Goal: Task Accomplishment & Management: Use online tool/utility

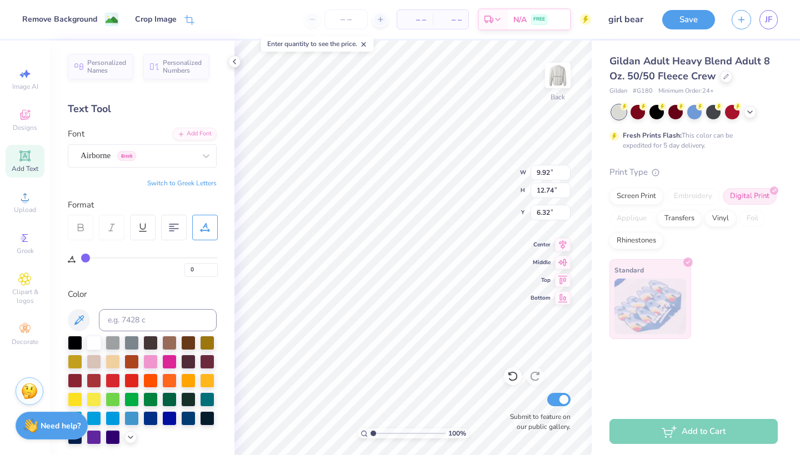
scroll to position [292, 0]
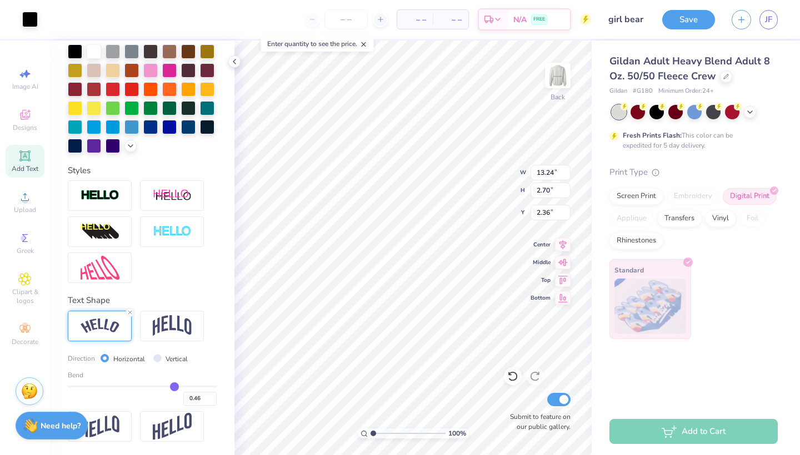
type input "13.24"
type input "2.70"
type input "2.36"
click at [725, 76] on icon at bounding box center [726, 76] width 6 height 6
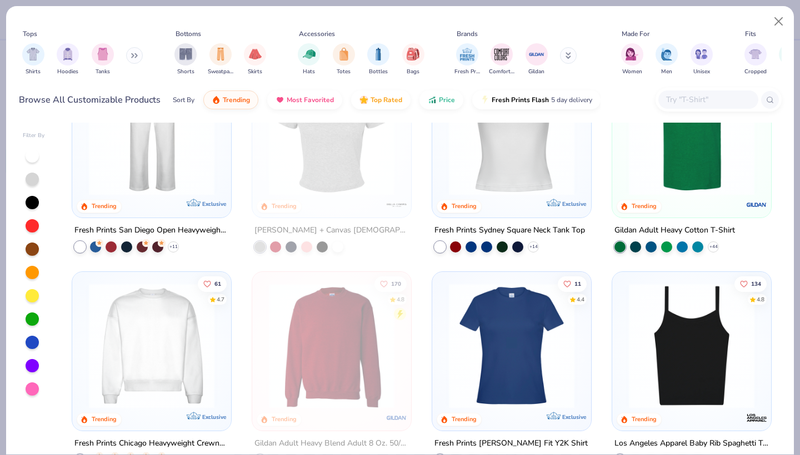
scroll to position [550, 0]
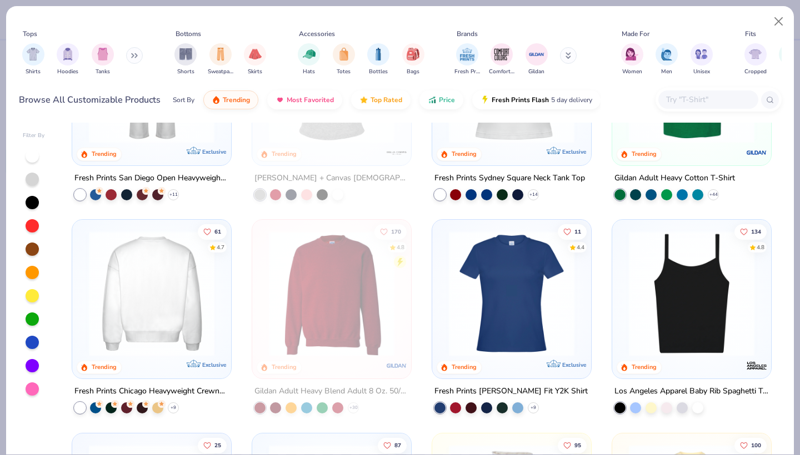
click at [161, 287] on img at bounding box center [151, 294] width 137 height 126
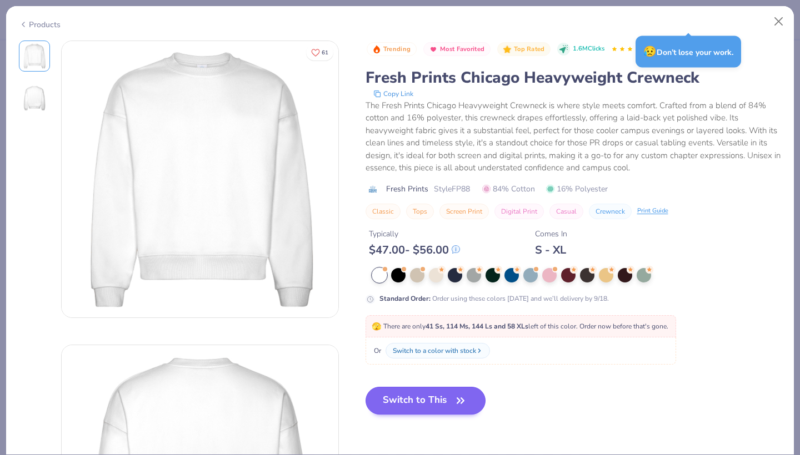
click at [420, 406] on button "Switch to This" at bounding box center [425, 401] width 121 height 28
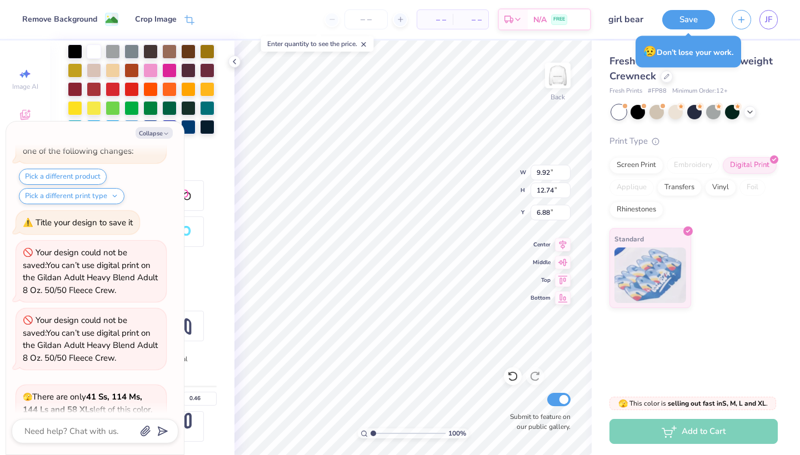
type textarea "x"
type input "6.16"
type textarea "x"
type input "2"
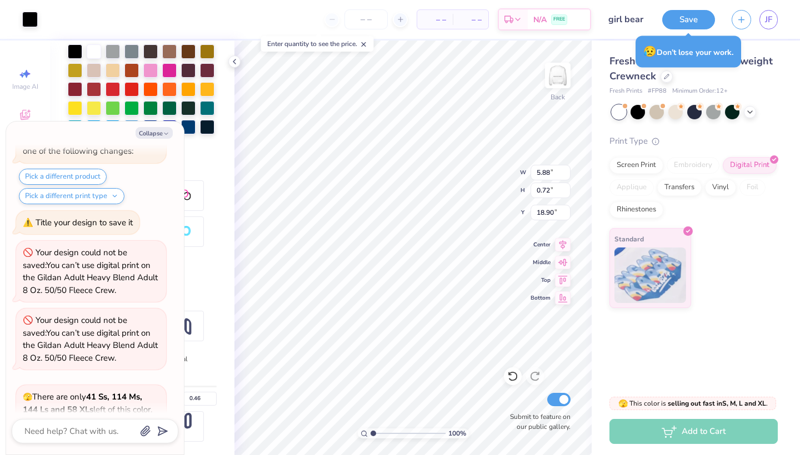
scroll to position [227, 0]
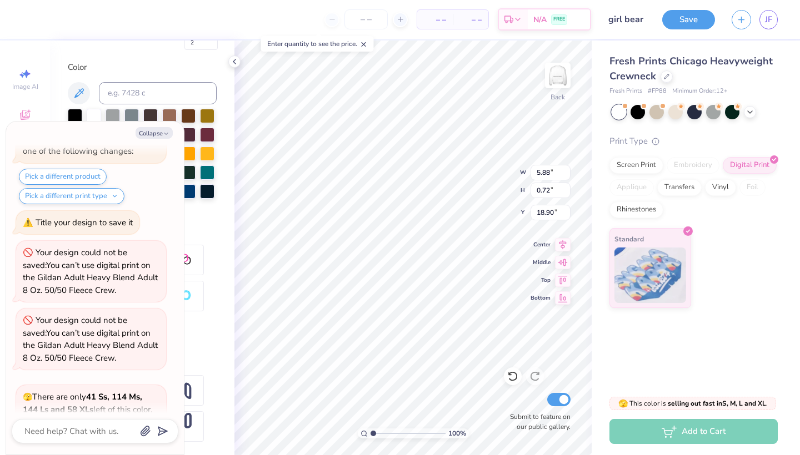
type textarea "x"
type input "18.18"
type textarea "x"
type input "0"
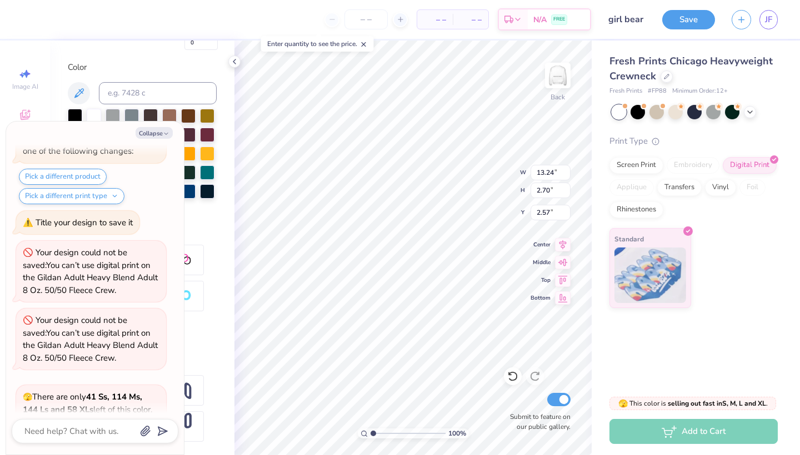
scroll to position [0, 2]
click at [153, 133] on button "Collapse" at bounding box center [154, 133] width 37 height 12
type textarea "x"
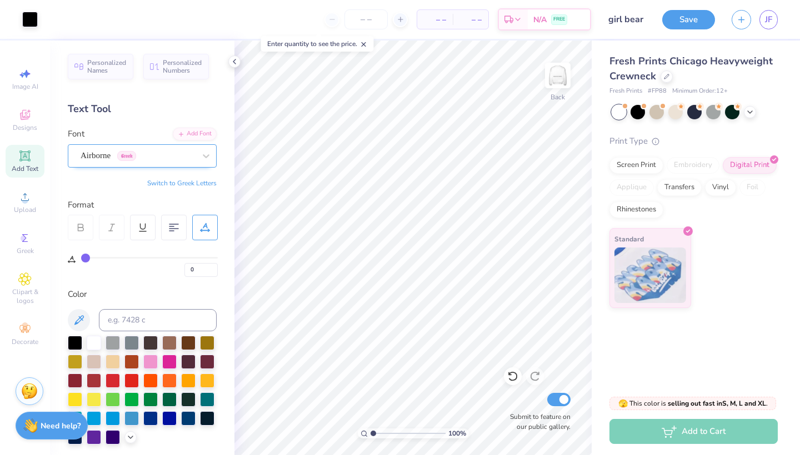
scroll to position [0, 0]
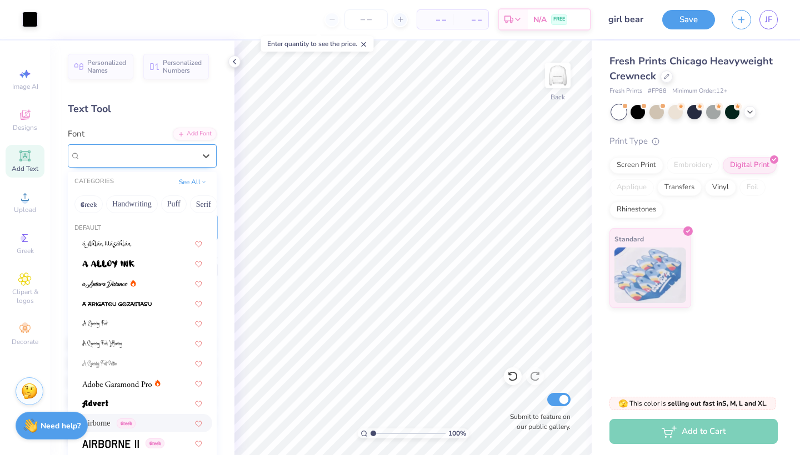
click at [196, 149] on div "Airborne Greek" at bounding box center [137, 155] width 117 height 17
click at [179, 149] on div at bounding box center [138, 155] width 114 height 15
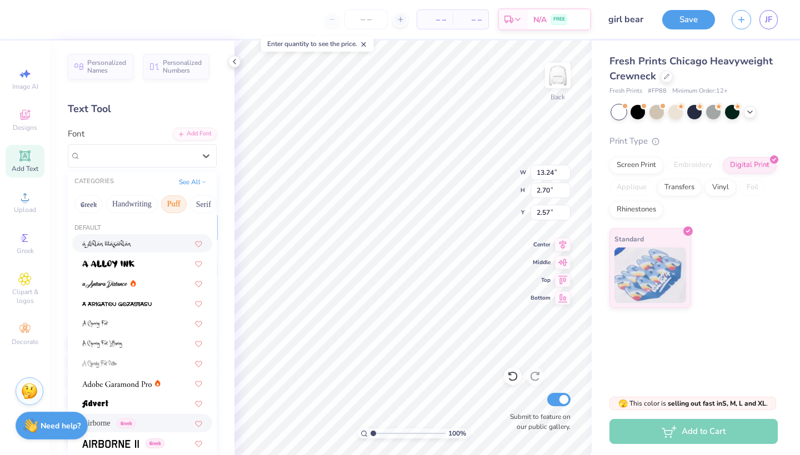
click at [177, 197] on button "Puff" at bounding box center [174, 205] width 26 height 18
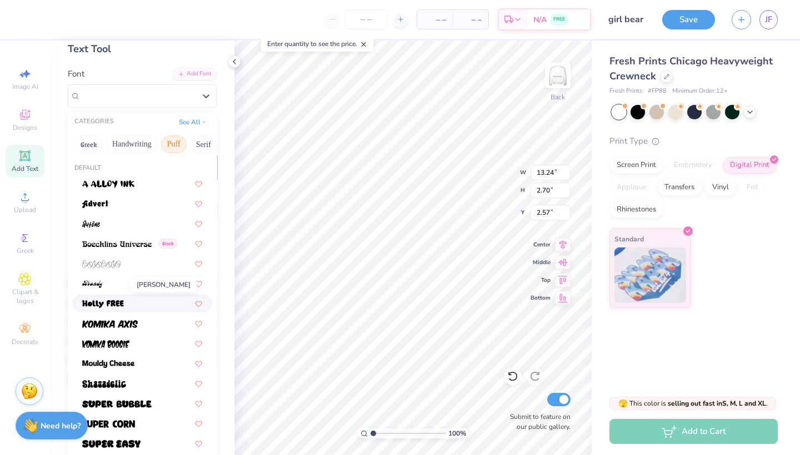
scroll to position [87, 0]
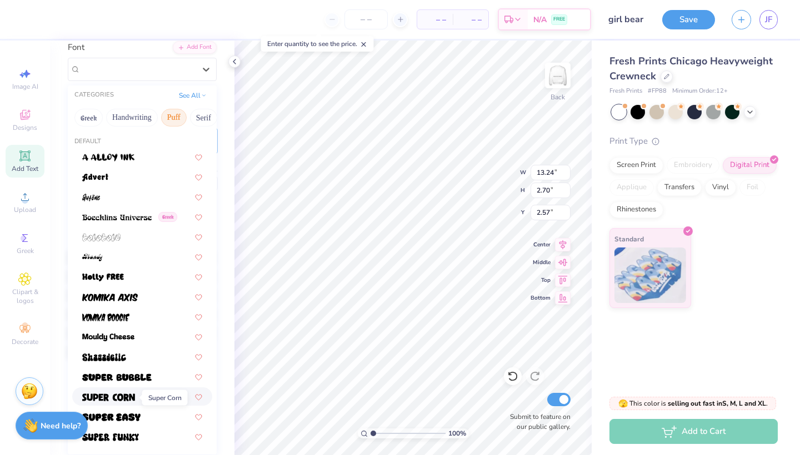
click at [108, 398] on img at bounding box center [108, 398] width 53 height 8
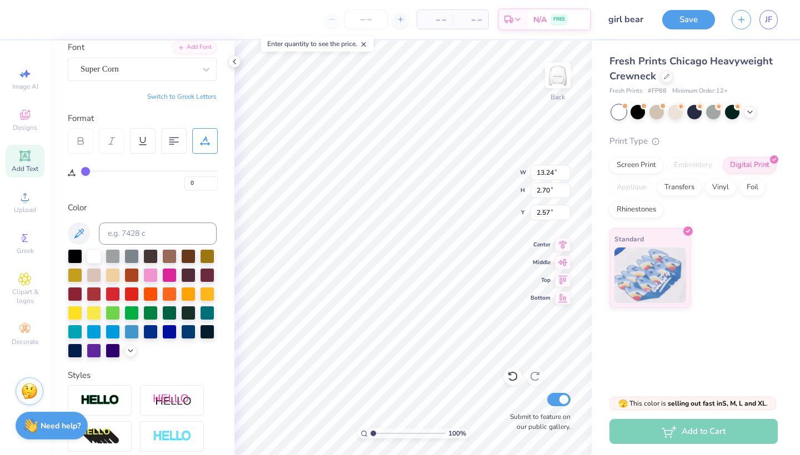
type input "10.91"
type input "2.27"
type input "2.78"
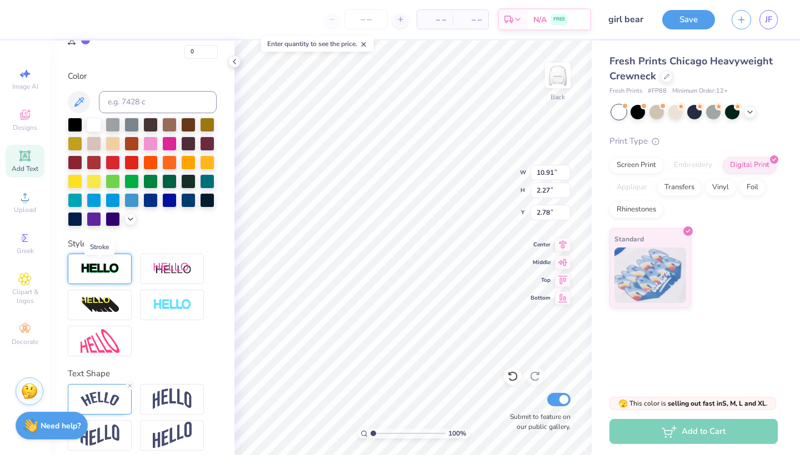
scroll to position [220, 0]
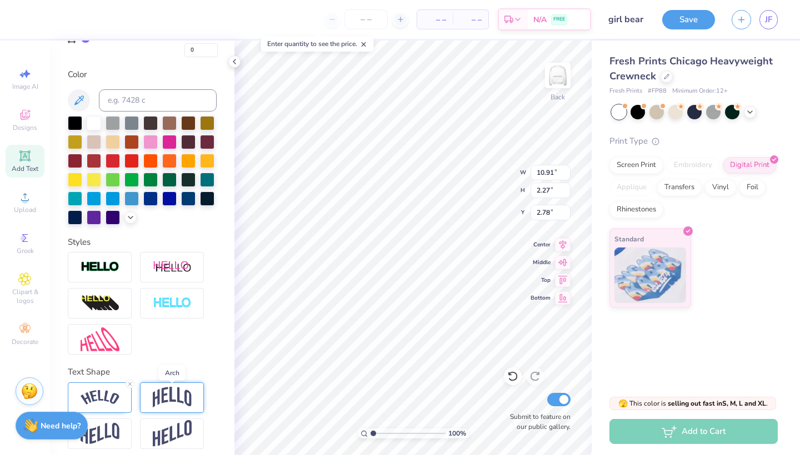
click at [162, 400] on img at bounding box center [172, 397] width 39 height 21
type input "9.61"
type input "2.88"
type input "2.48"
click at [123, 396] on div at bounding box center [100, 398] width 64 height 31
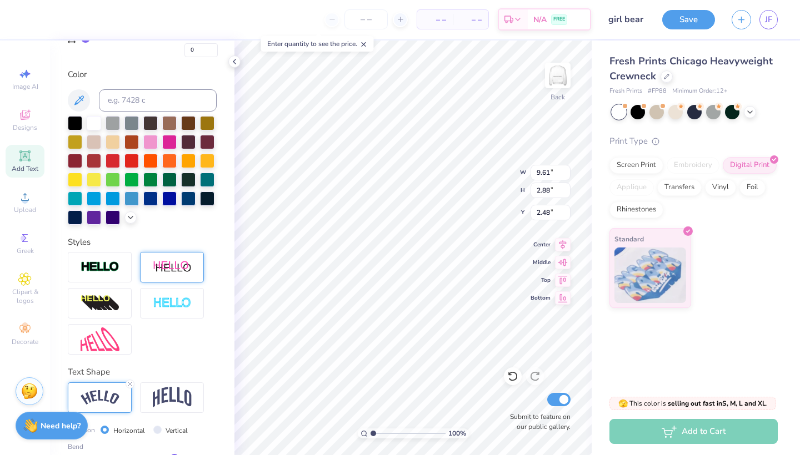
type input "10.90"
type input "2.27"
type input "2.78"
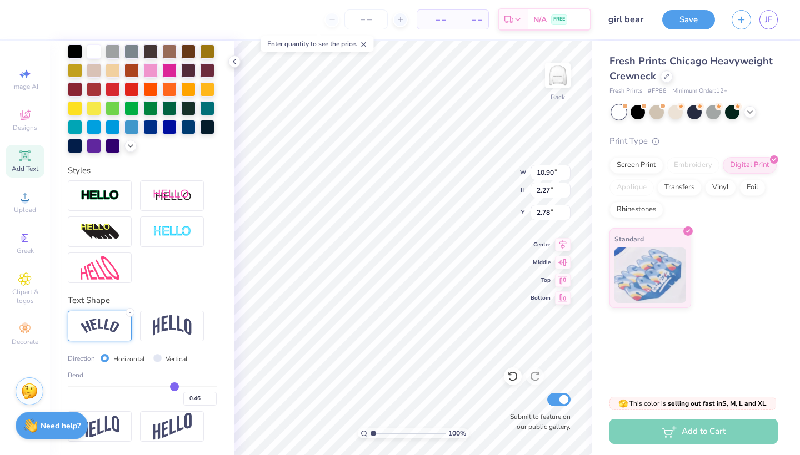
scroll to position [292, 0]
type input "0.44"
type input "0.43"
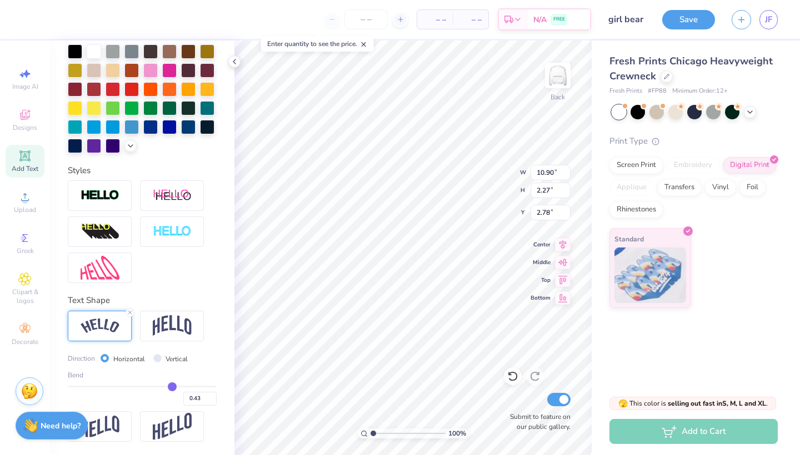
type input "0.41"
type input "0.4"
type input "0.40"
type input "0.38"
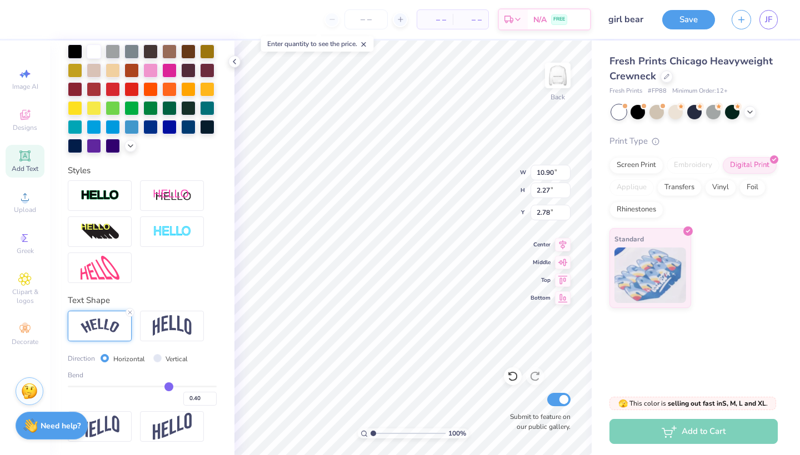
type input "0.38"
type input "0.37"
type input "0.34"
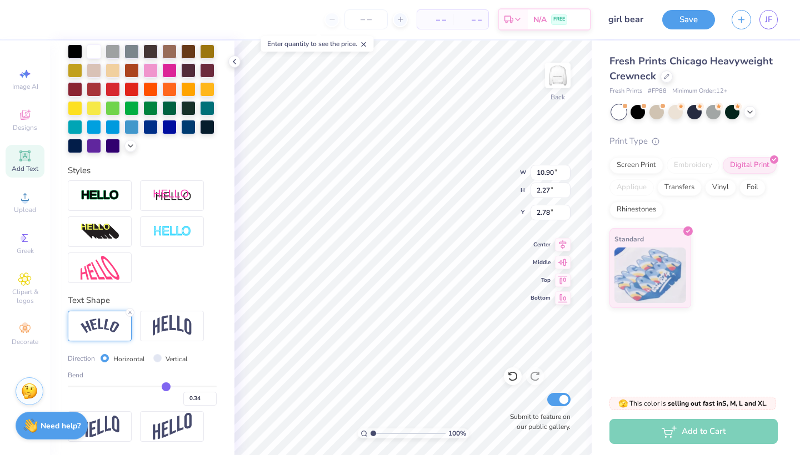
type input "0.32"
type input "0.3"
type input "0.30"
type input "0.29"
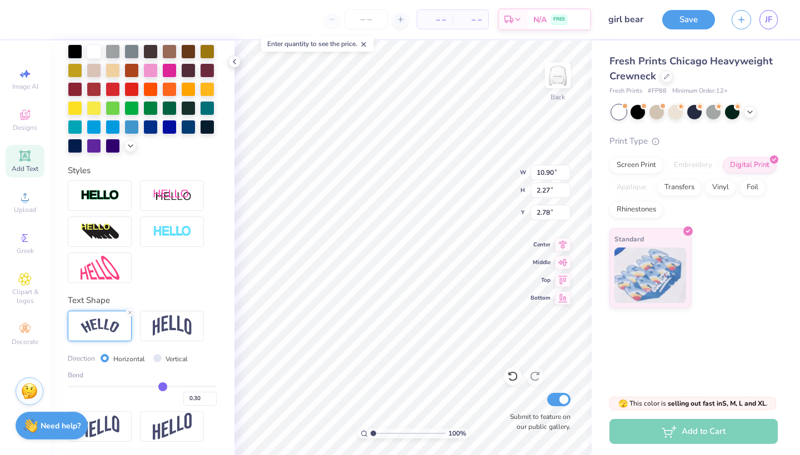
type input "0.29"
type input "0.27"
type input "0.26"
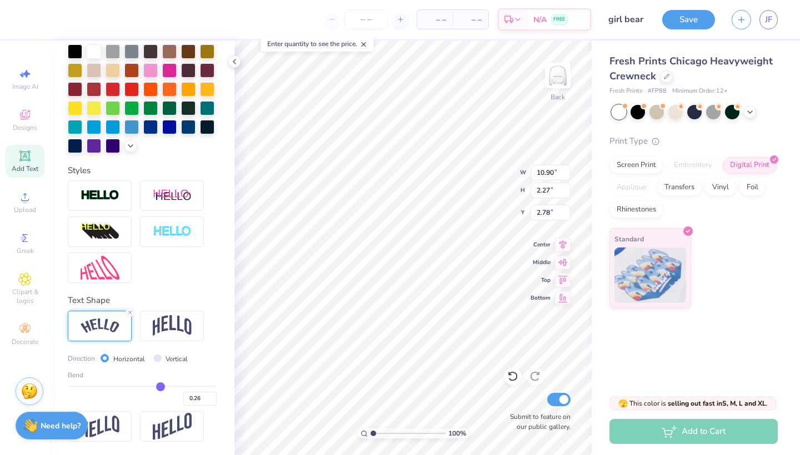
type input "0.25"
type input "0.24"
drag, startPoint x: 173, startPoint y: 387, endPoint x: 159, endPoint y: 385, distance: 13.9
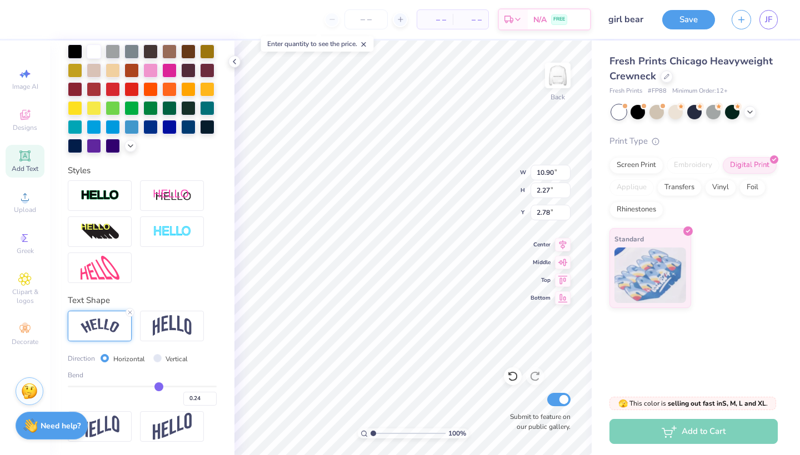
type input "0.24"
click at [159, 386] on input "range" at bounding box center [142, 387] width 149 height 2
type input "10.30"
type input "1.42"
type input "3.21"
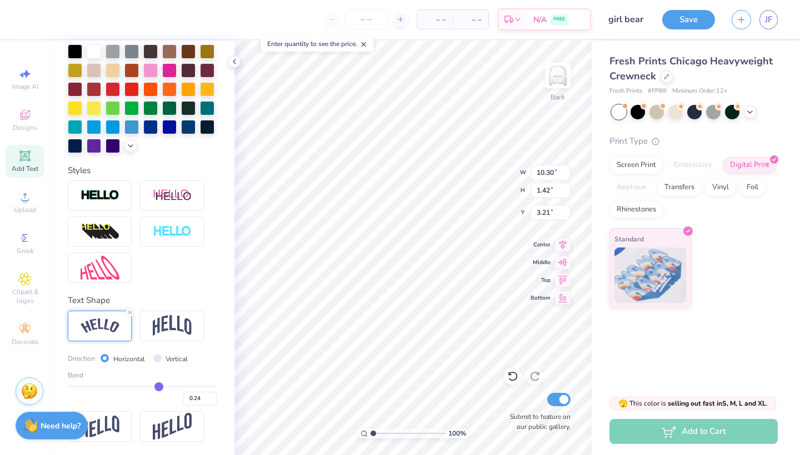
type input "0.25"
type input "0.26"
type input "0.27"
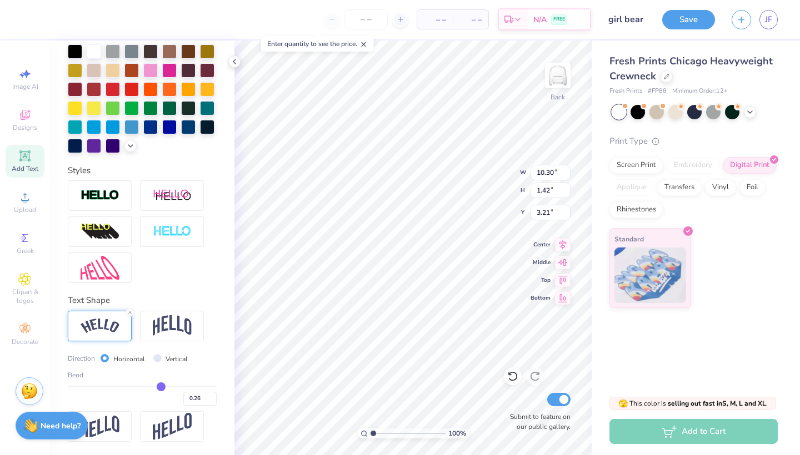
type input "0.27"
type input "0.29"
type input "10.38"
type input "1.50"
type input "3.16"
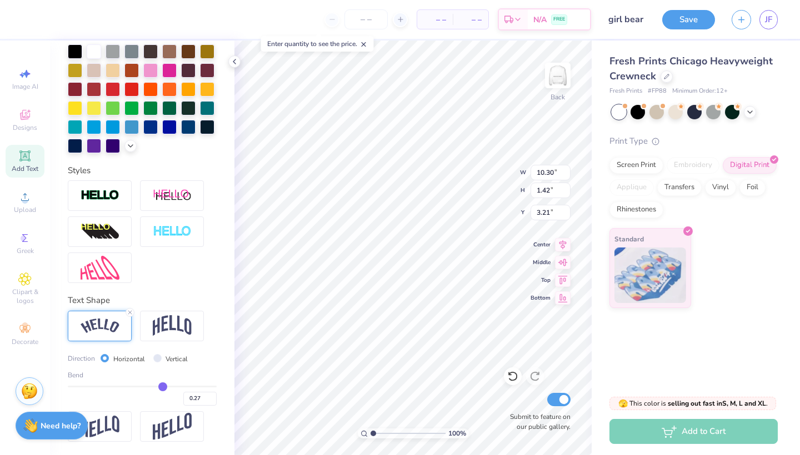
type input "0.33"
type input "0.34"
type input "0.35"
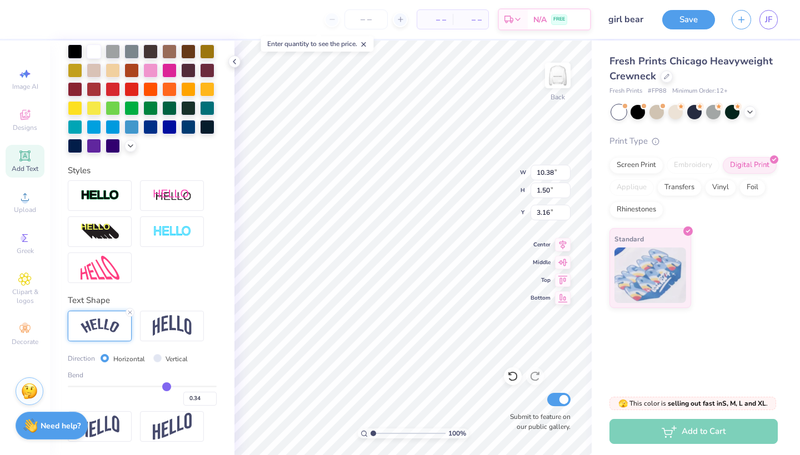
type input "0.35"
type input "0.36"
drag, startPoint x: 159, startPoint y: 385, endPoint x: 167, endPoint y: 387, distance: 8.4
type input "0.36"
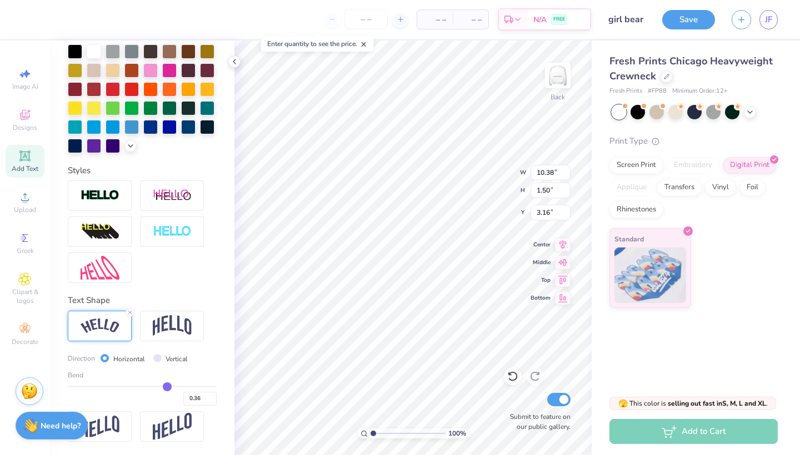
click at [167, 387] on input "range" at bounding box center [142, 387] width 149 height 2
type input "10.64"
type input "1.82"
type input "3.00"
type input "0.35"
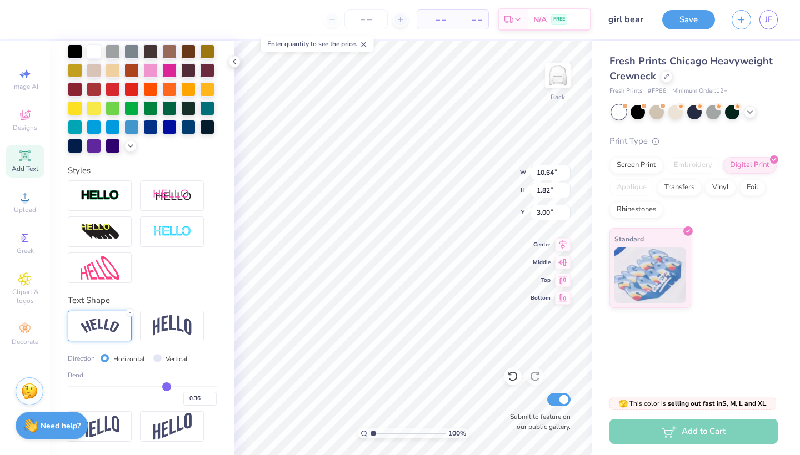
type input "0.35"
type input "0.34"
type input "0.33"
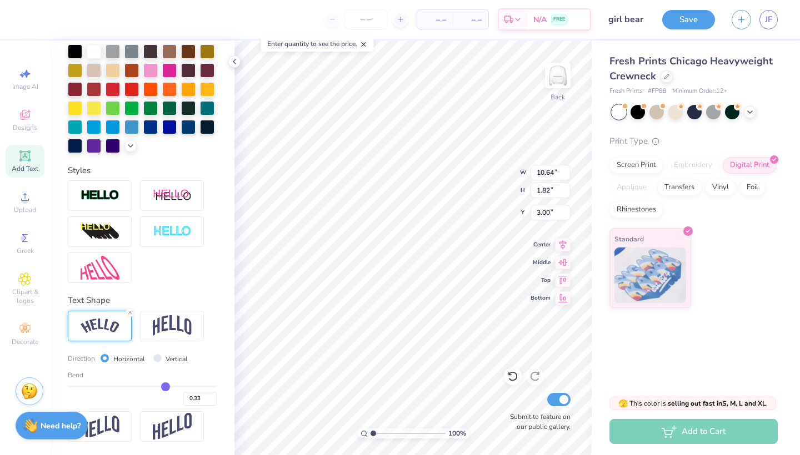
type input "0.32"
type input "0.31"
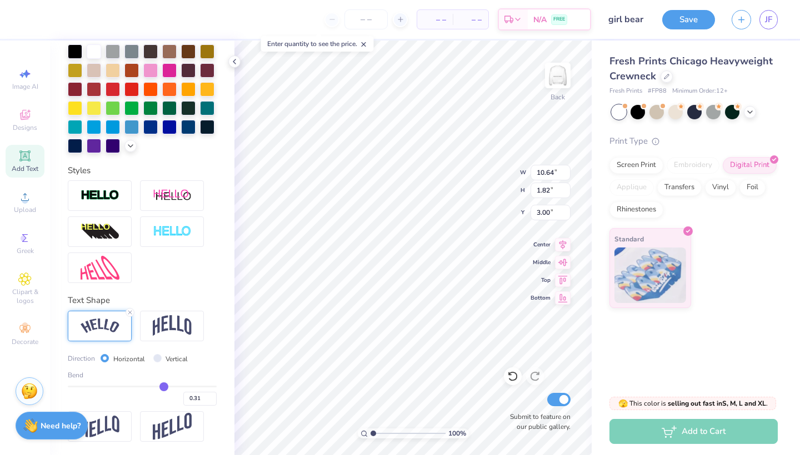
click at [164, 386] on input "range" at bounding box center [142, 387] width 149 height 2
type input "10.50"
type input "1.63"
type input "3.10"
click at [213, 396] on input "0.32" at bounding box center [199, 399] width 33 height 14
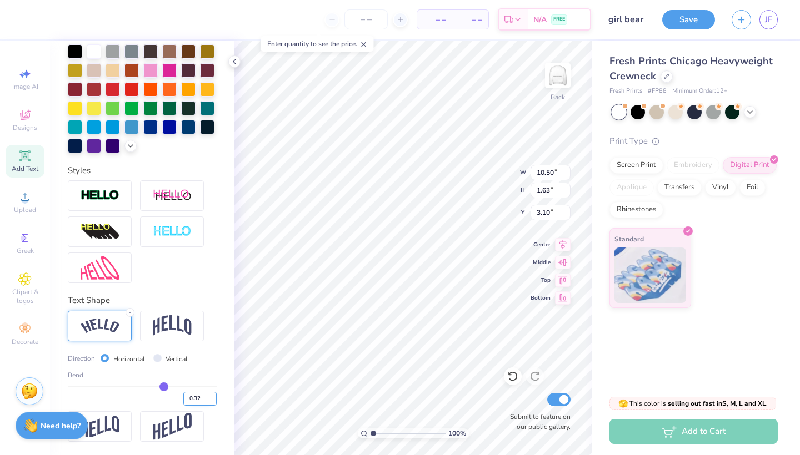
type input "0.33"
click at [213, 396] on input "0.33" at bounding box center [199, 399] width 33 height 14
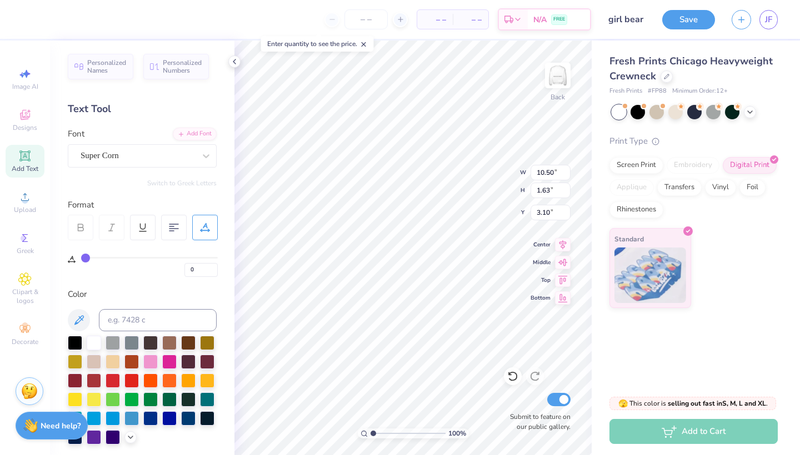
scroll to position [0, 0]
type input "0.33"
click at [211, 155] on icon at bounding box center [206, 156] width 11 height 11
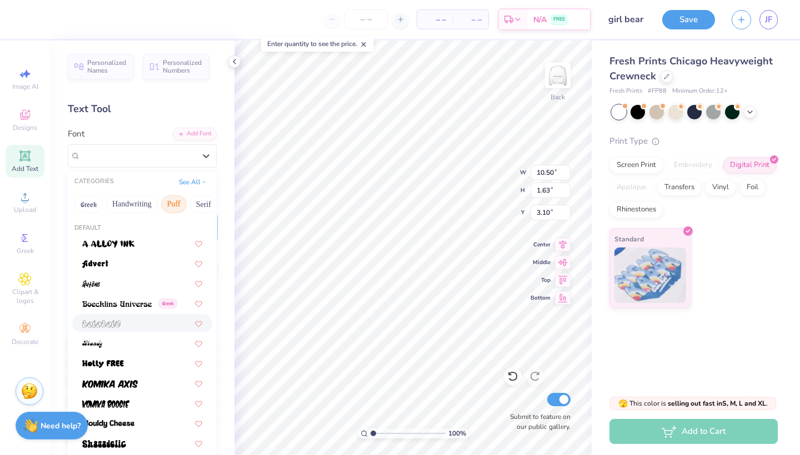
type input "10.56"
type input "1.71"
type input "3.06"
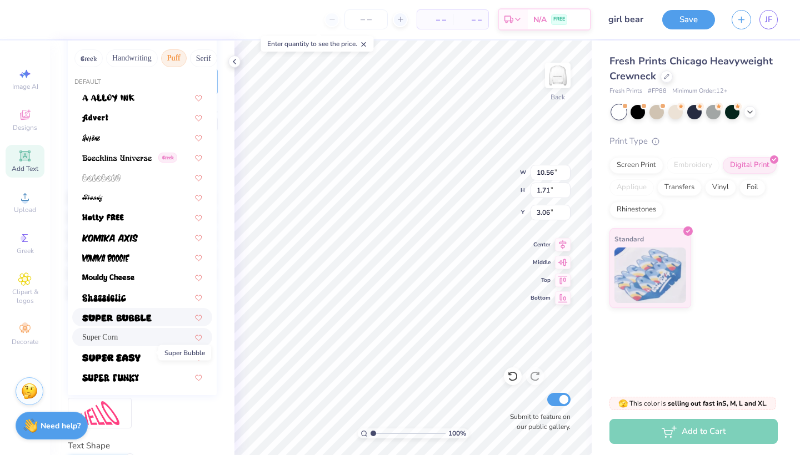
scroll to position [58, 0]
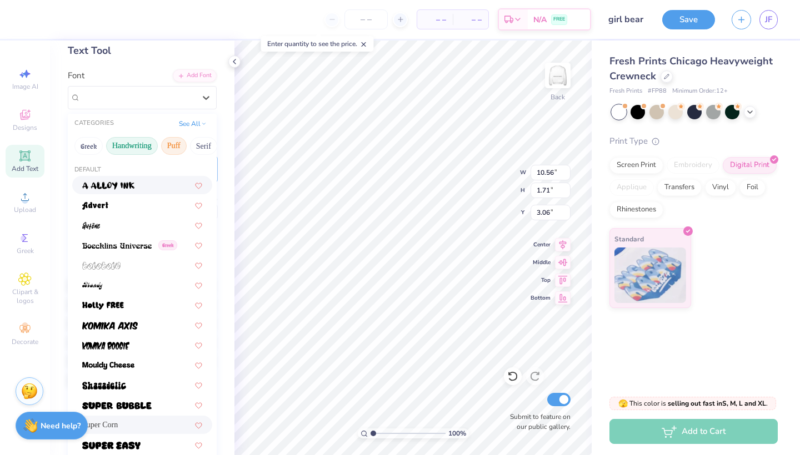
click at [145, 143] on button "Handwriting" at bounding box center [132, 146] width 52 height 18
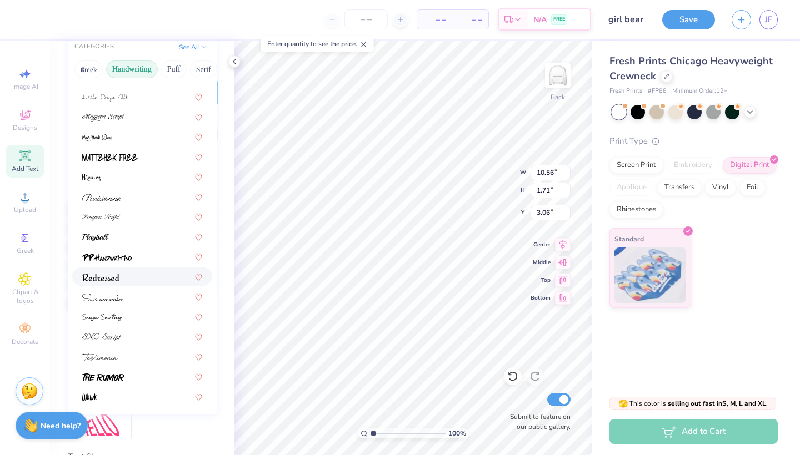
scroll to position [138, 0]
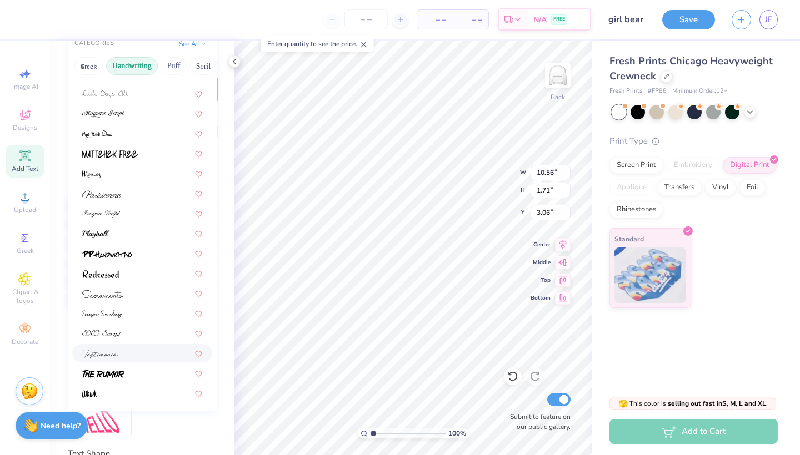
click at [123, 355] on div at bounding box center [142, 354] width 120 height 12
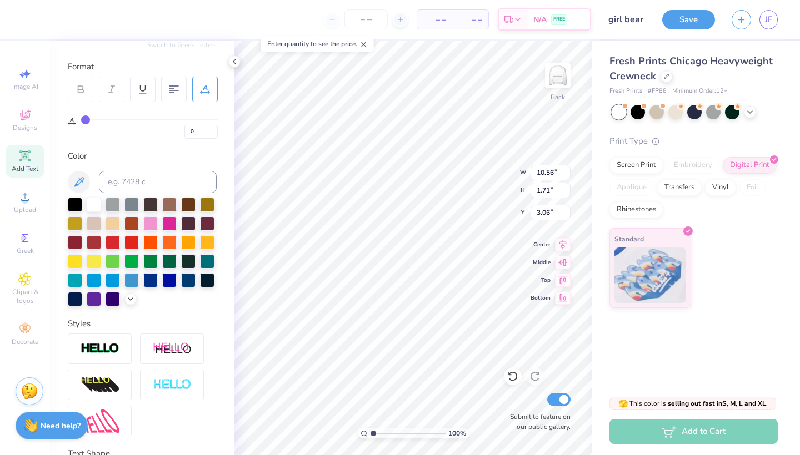
type input "14.91"
type input "2.12"
type input "2.85"
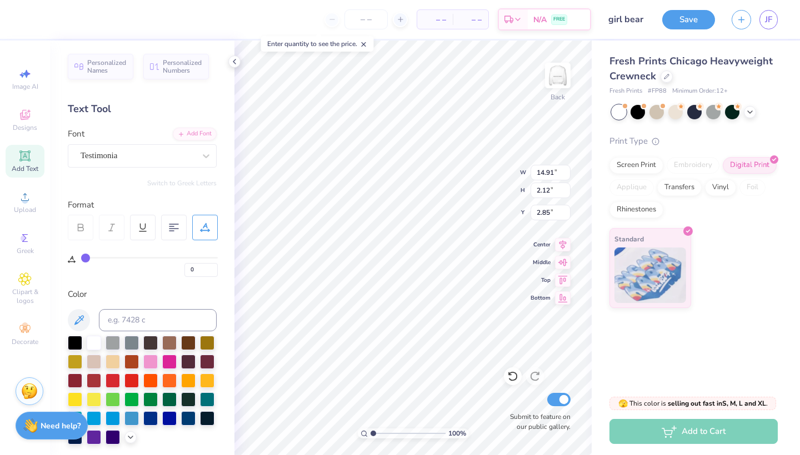
scroll to position [0, 0]
click at [144, 149] on div "Testimonia" at bounding box center [137, 155] width 117 height 17
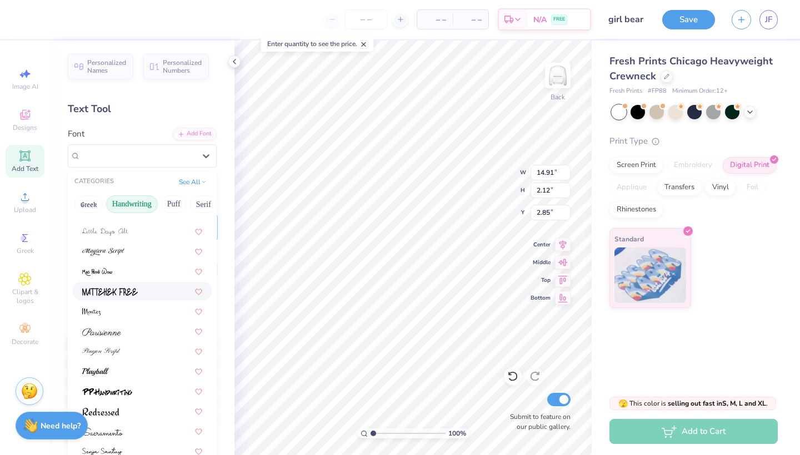
scroll to position [252, 0]
click at [178, 207] on button "Puff" at bounding box center [174, 205] width 26 height 18
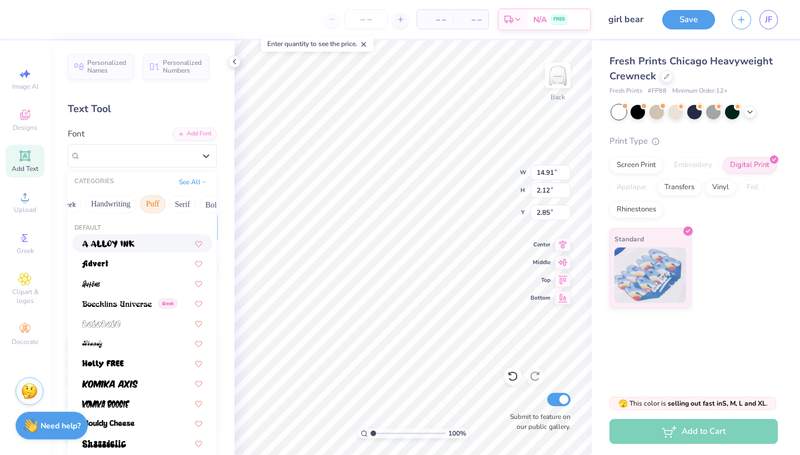
scroll to position [0, 32]
click at [167, 204] on button "Serif" at bounding box center [171, 205] width 27 height 18
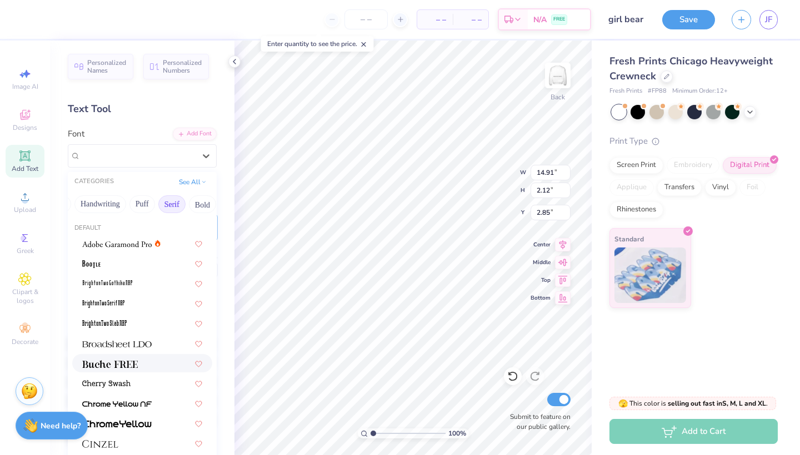
click at [139, 367] on div at bounding box center [142, 364] width 120 height 12
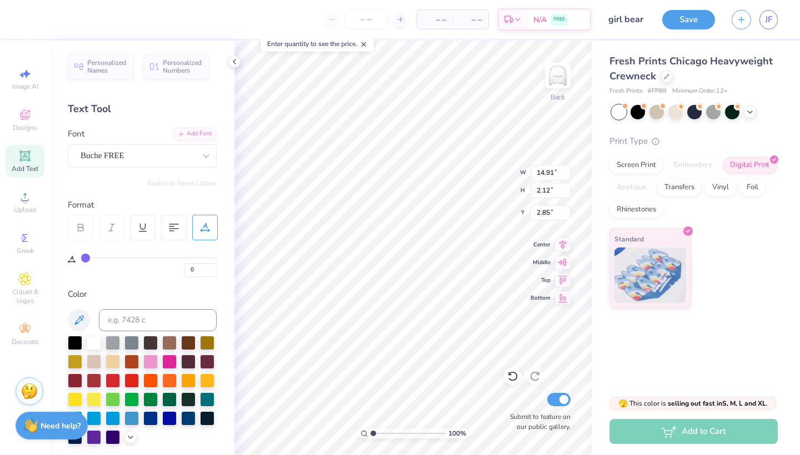
type input "12.26"
type input "1.87"
type input "2.98"
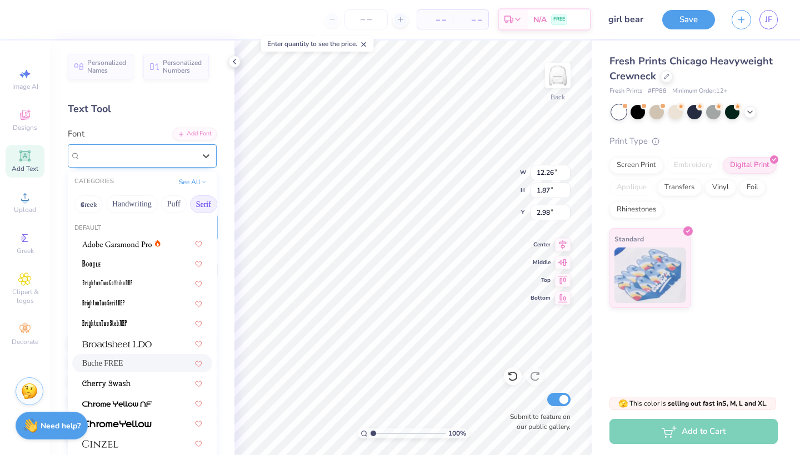
click at [168, 160] on div "Buche FREE" at bounding box center [137, 155] width 117 height 17
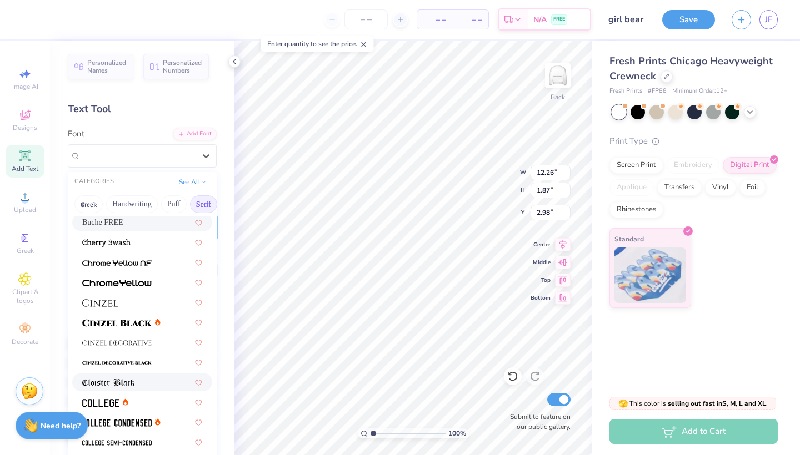
scroll to position [191, 0]
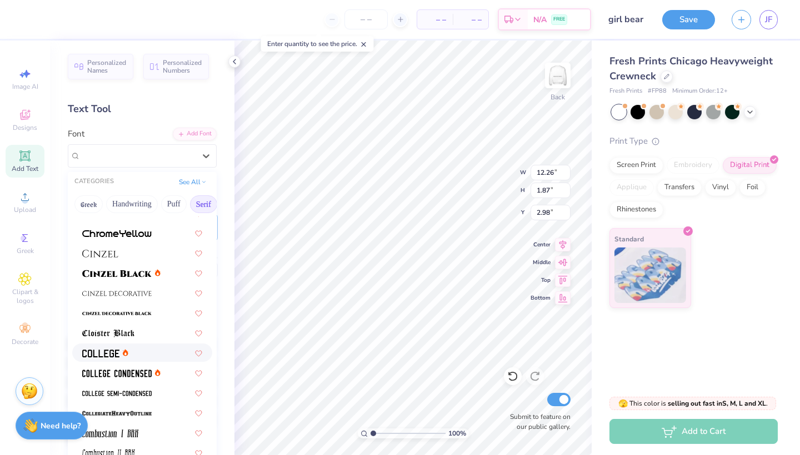
click at [147, 350] on div at bounding box center [142, 353] width 120 height 12
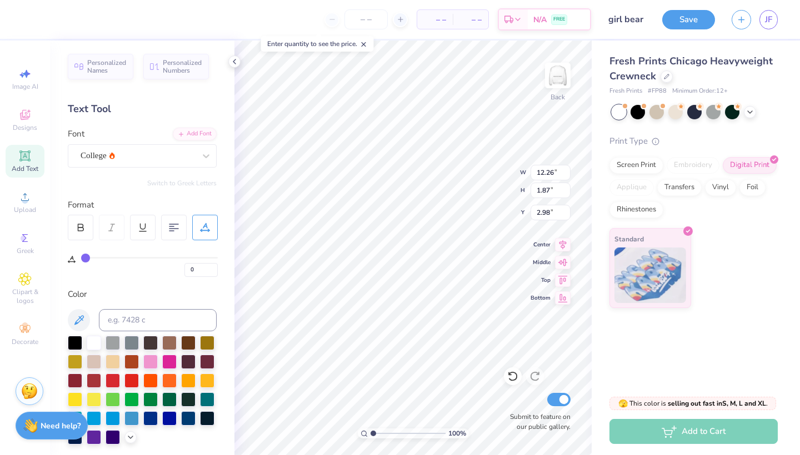
type input "11.19"
type input "1.82"
type input "3.01"
click at [160, 156] on div "College" at bounding box center [137, 155] width 117 height 17
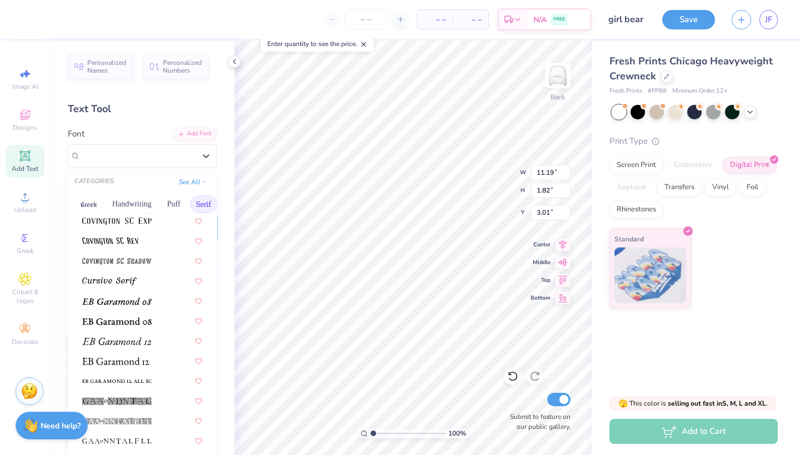
scroll to position [603, 0]
click at [151, 358] on div at bounding box center [142, 360] width 120 height 12
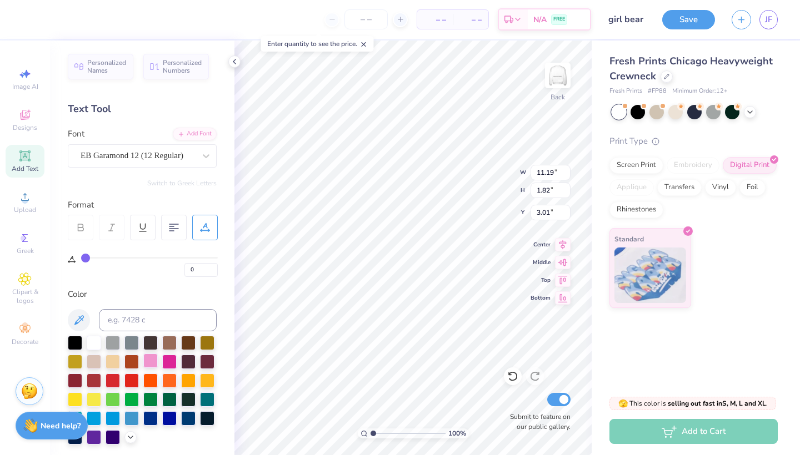
type input "11.90"
type input "1.86"
type input "2.99"
click at [172, 148] on div at bounding box center [138, 155] width 114 height 15
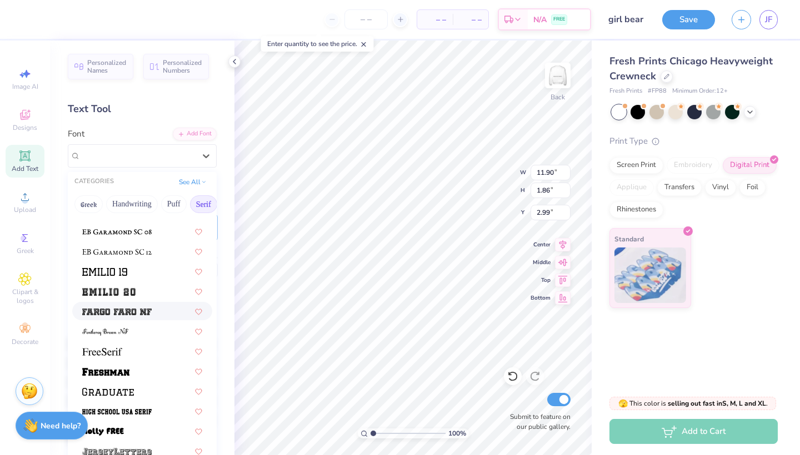
scroll to position [846, 0]
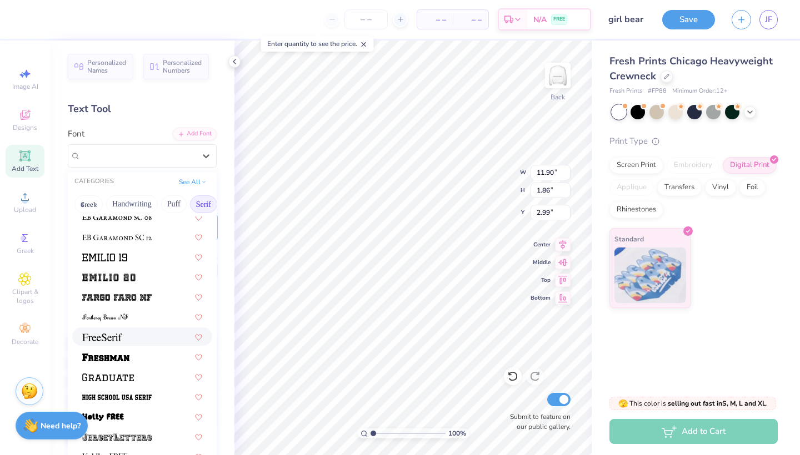
click at [142, 337] on div at bounding box center [142, 337] width 120 height 12
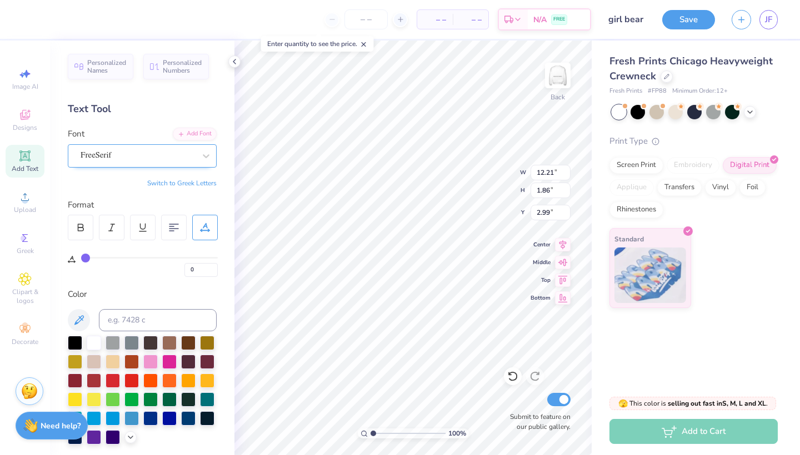
click at [193, 153] on div "FreeSerif" at bounding box center [137, 155] width 117 height 17
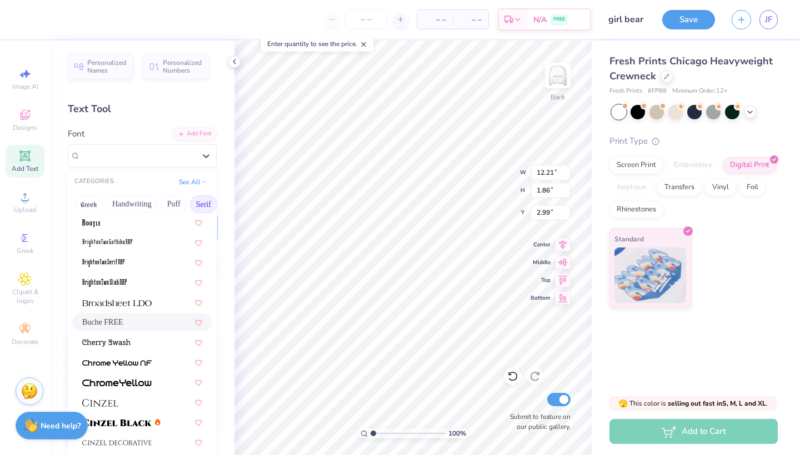
scroll to position [40, 0]
click at [133, 301] on img at bounding box center [116, 304] width 69 height 8
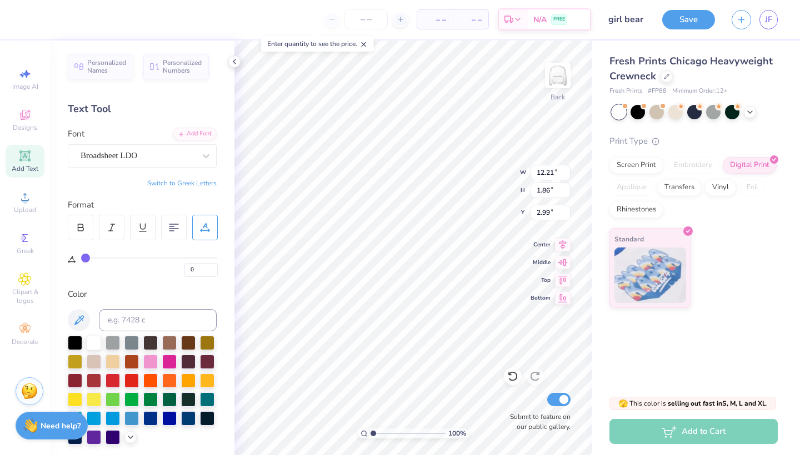
type input "13.26"
type input "1.94"
type input "2.94"
click at [194, 149] on div "Broadsheet LDO" at bounding box center [137, 155] width 117 height 17
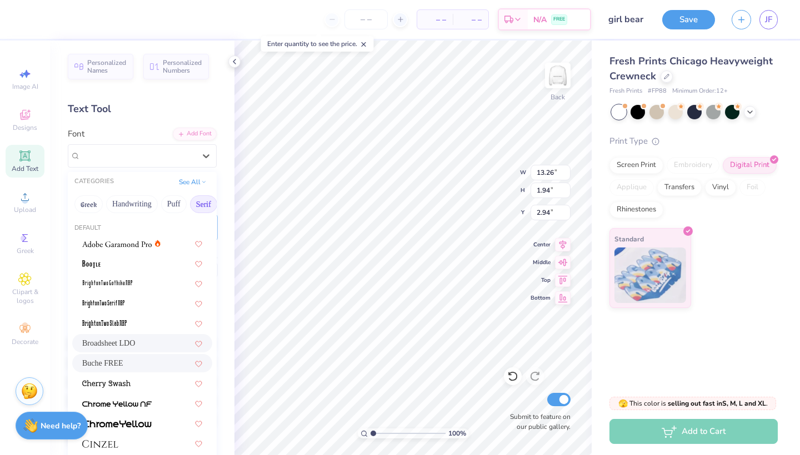
click at [118, 357] on div "Buche FREE" at bounding box center [142, 363] width 140 height 18
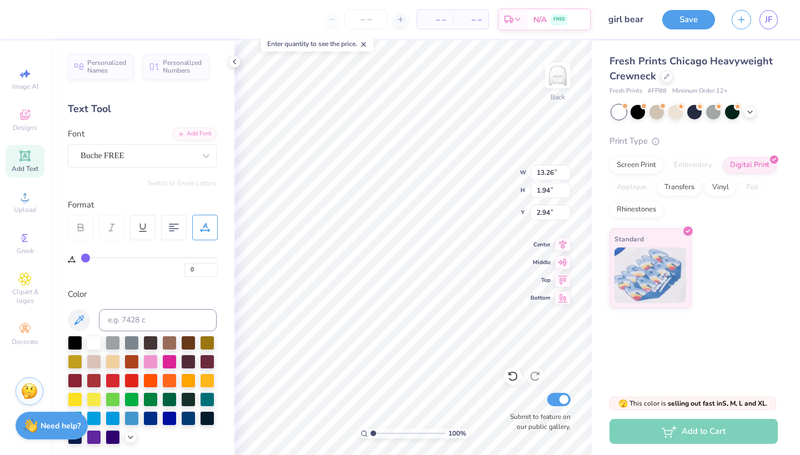
type input "12.26"
type input "1.87"
type input "2.98"
type textarea "PRE LAW CLUB"
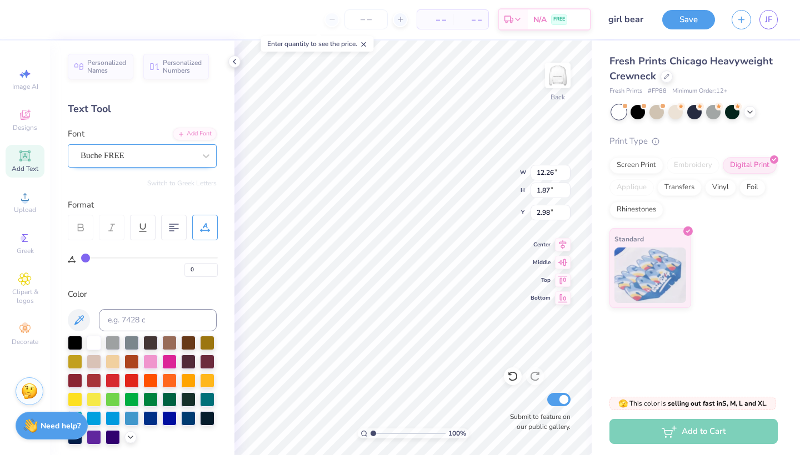
scroll to position [0, 1]
type input "9.92"
type input "12.74"
type input "6.16"
type input "12.73"
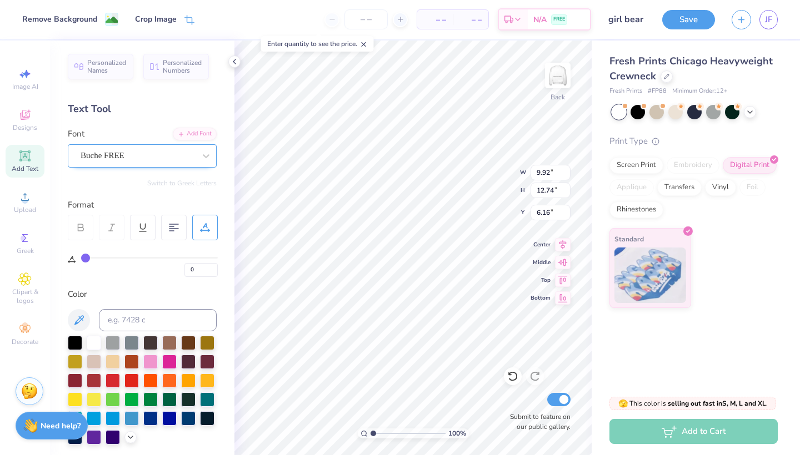
type input "1.91"
type input "2.96"
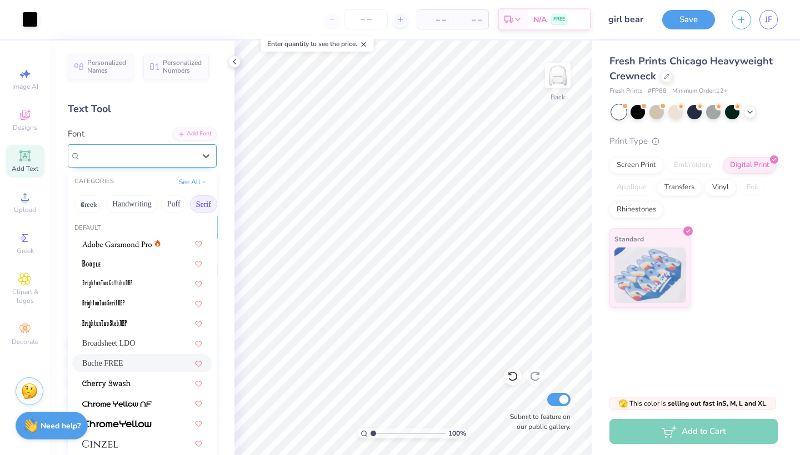
click at [152, 154] on div "Buche FREE" at bounding box center [137, 155] width 117 height 17
click at [146, 246] on img at bounding box center [116, 245] width 69 height 8
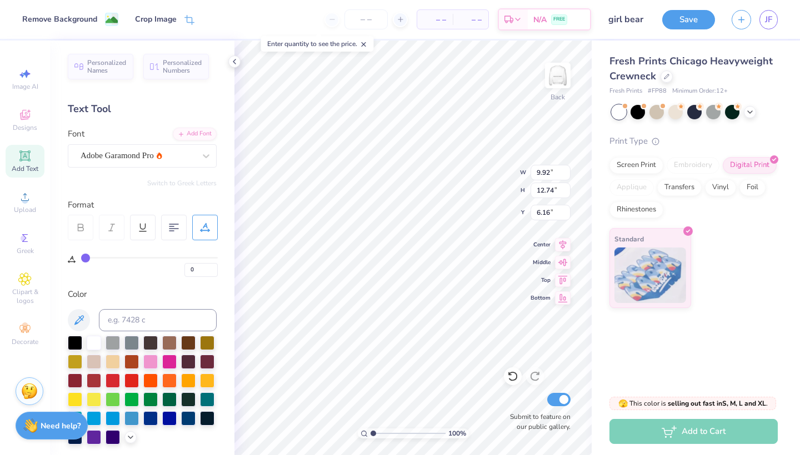
type input "5.88"
type input "0.72"
type input "18.18"
type input "2"
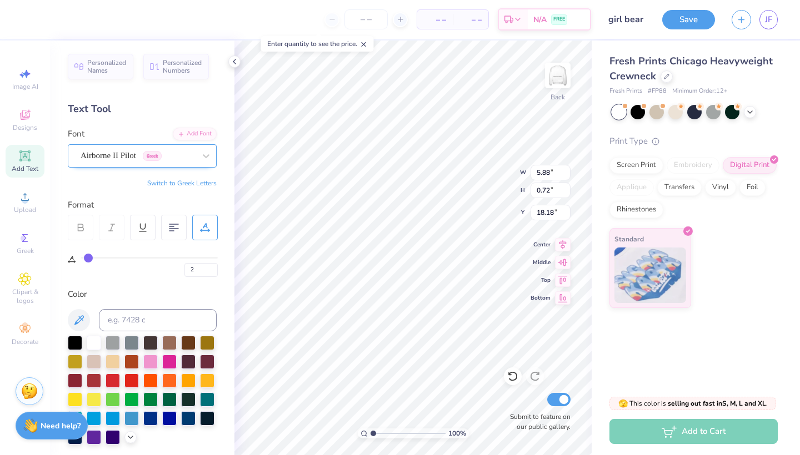
click at [196, 158] on div "Airborne II Pilot Greek" at bounding box center [137, 155] width 117 height 17
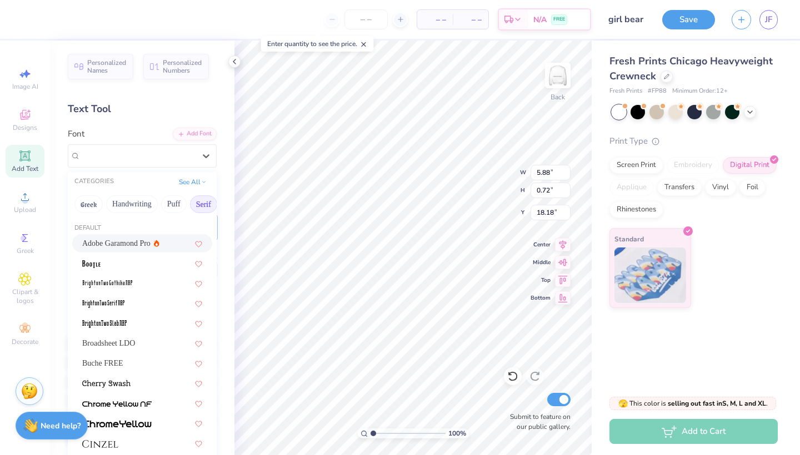
click at [124, 244] on span "Adobe Garamond Pro" at bounding box center [116, 244] width 68 height 12
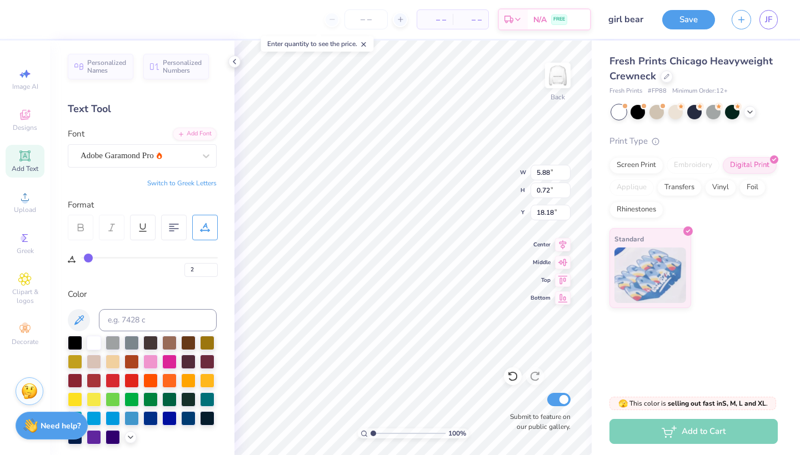
type input "6.21"
type input "0.73"
type input "0"
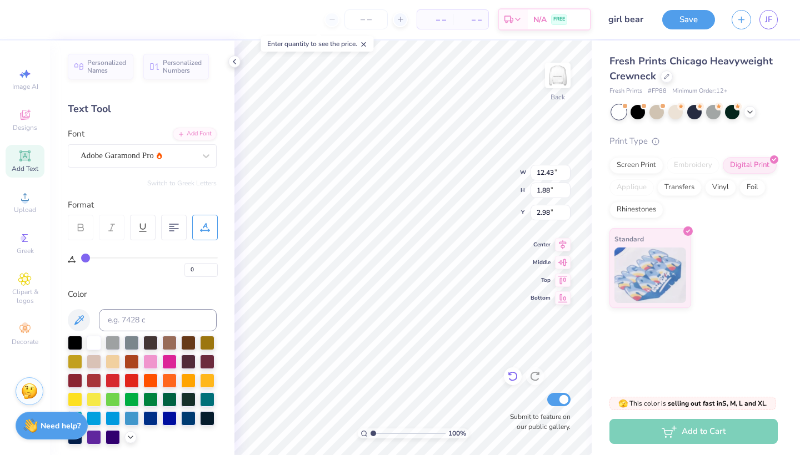
type textarea "PRE-LAW CLUB"
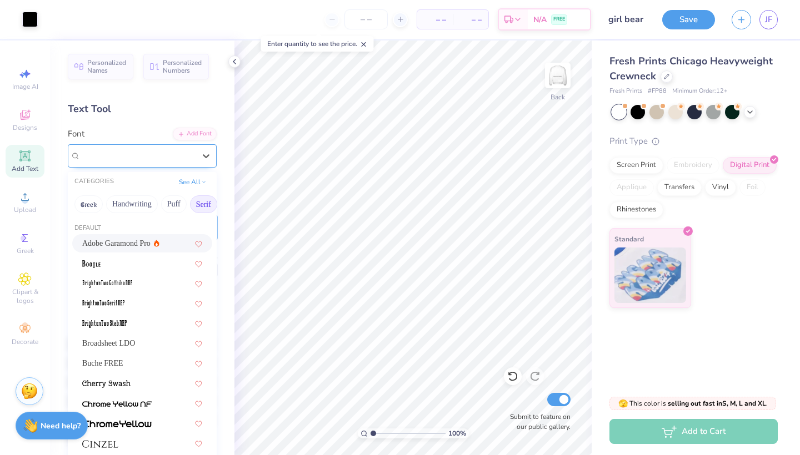
click at [194, 156] on div "Adobe Garamond Pro" at bounding box center [137, 155] width 117 height 17
click at [117, 67] on span "Personalized Names" at bounding box center [106, 65] width 39 height 16
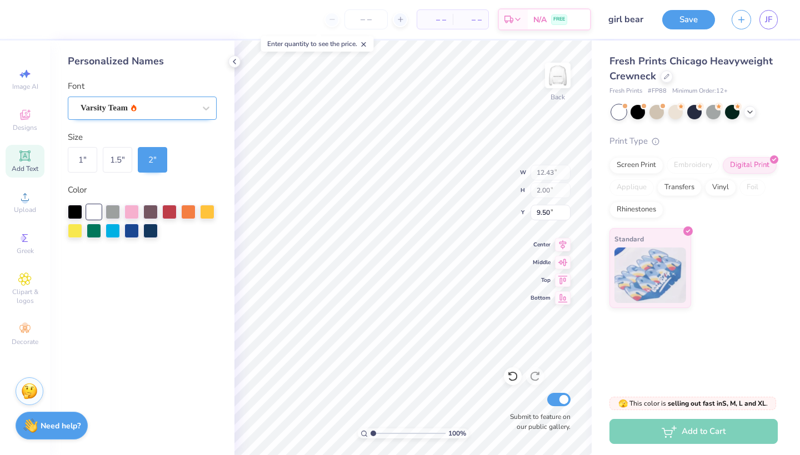
click at [169, 117] on div "Varsity Team" at bounding box center [142, 108] width 149 height 23
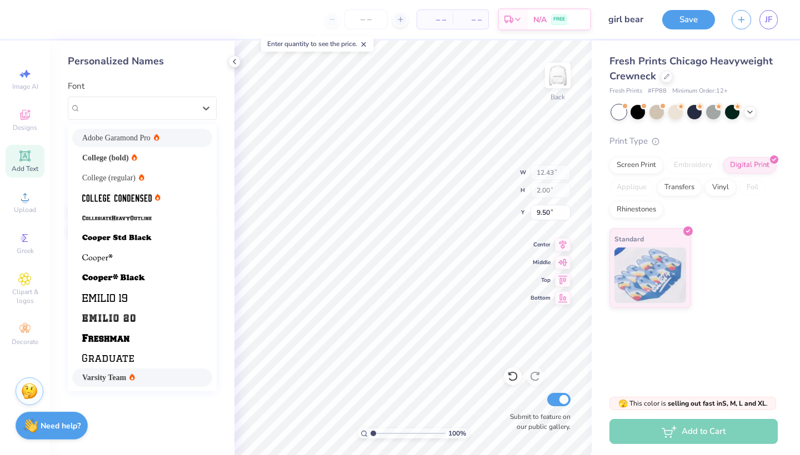
click at [162, 141] on div "Adobe Garamond Pro" at bounding box center [142, 138] width 120 height 12
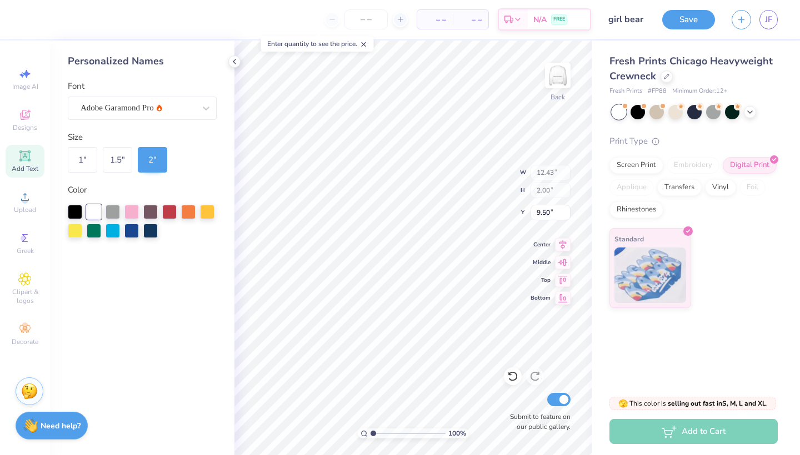
type input "12.85"
type input "4.86"
click at [719, 112] on div at bounding box center [713, 111] width 14 height 14
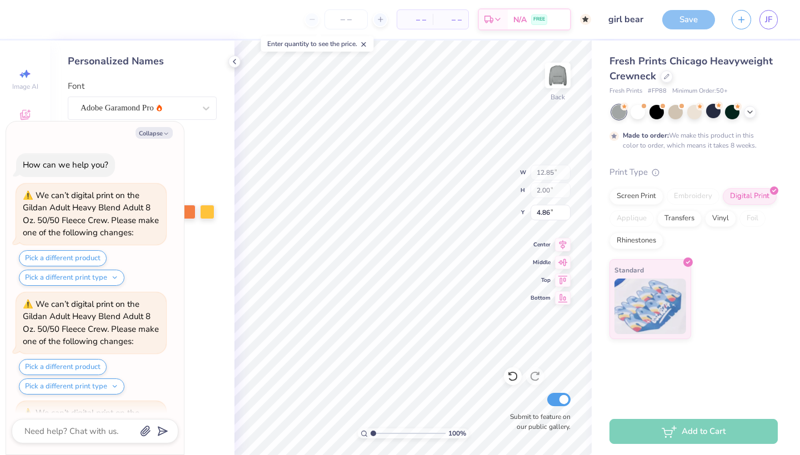
scroll to position [8338, 0]
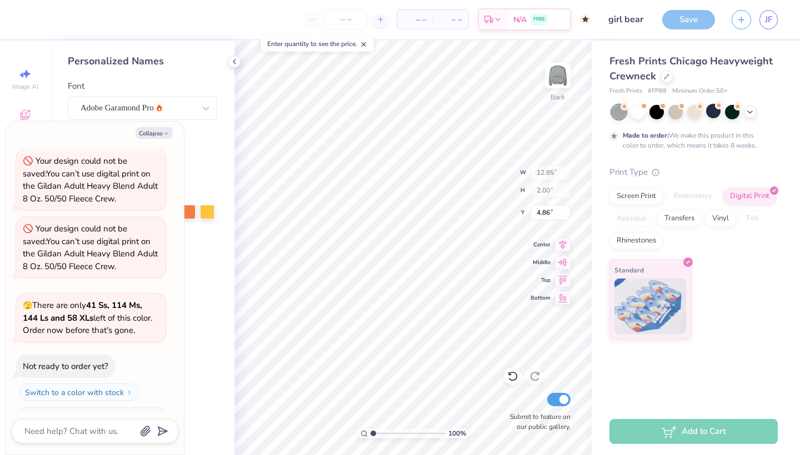
click at [619, 115] on div at bounding box center [619, 112] width 14 height 14
click at [678, 115] on div at bounding box center [675, 111] width 14 height 14
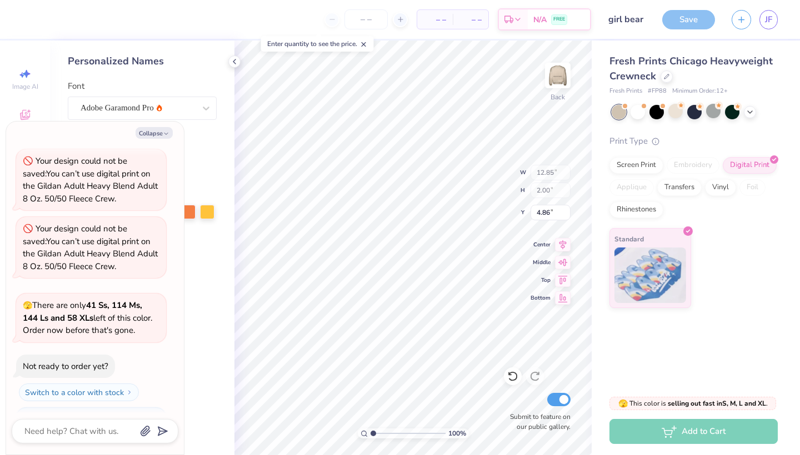
scroll to position [8515, 0]
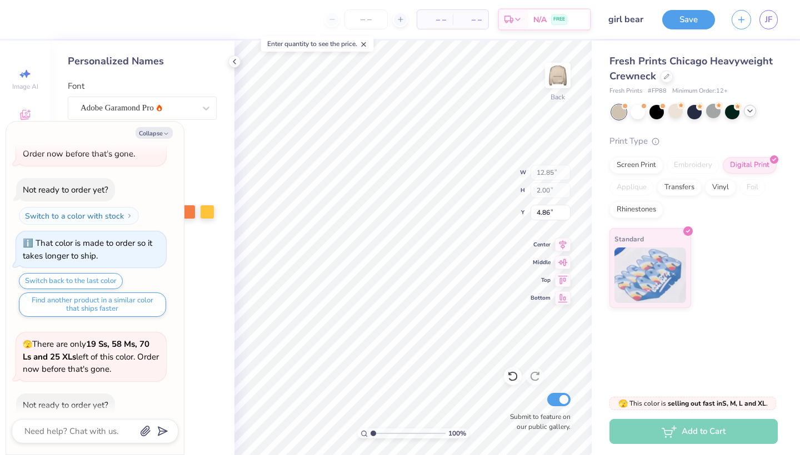
click at [748, 116] on div at bounding box center [750, 111] width 12 height 12
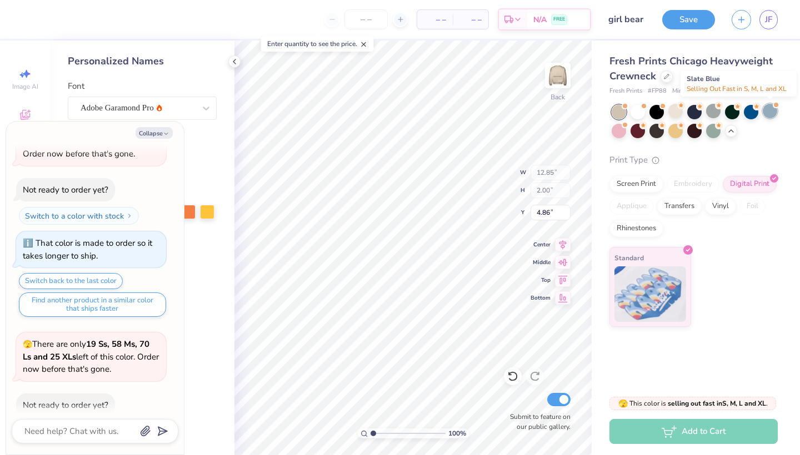
click at [767, 113] on div at bounding box center [770, 111] width 14 height 14
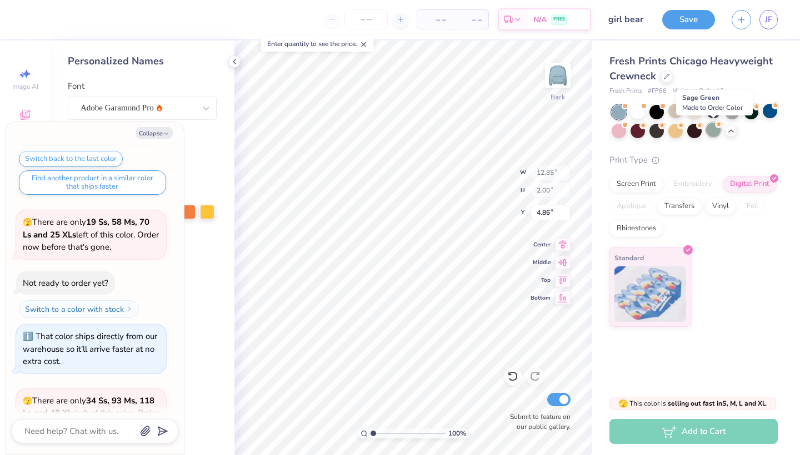
click at [714, 133] on div at bounding box center [713, 130] width 14 height 14
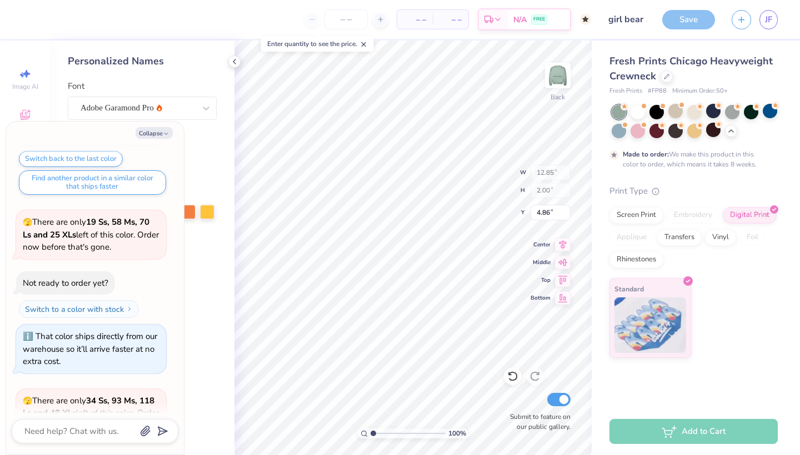
scroll to position [8729, 0]
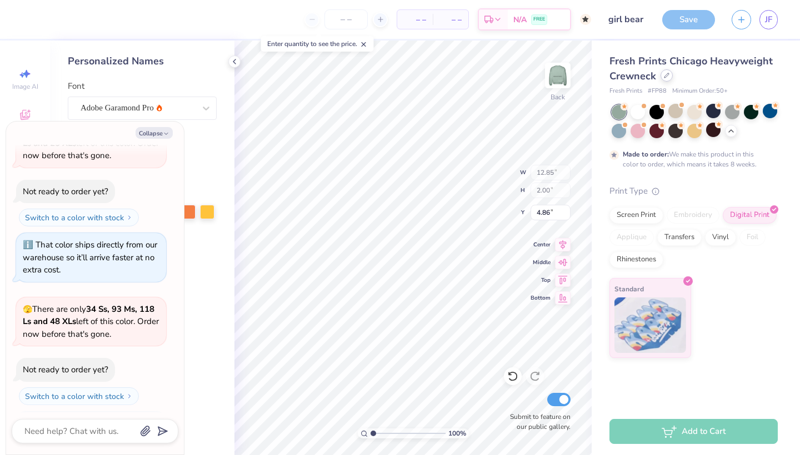
click at [660, 77] on div at bounding box center [666, 75] width 12 height 12
type textarea "x"
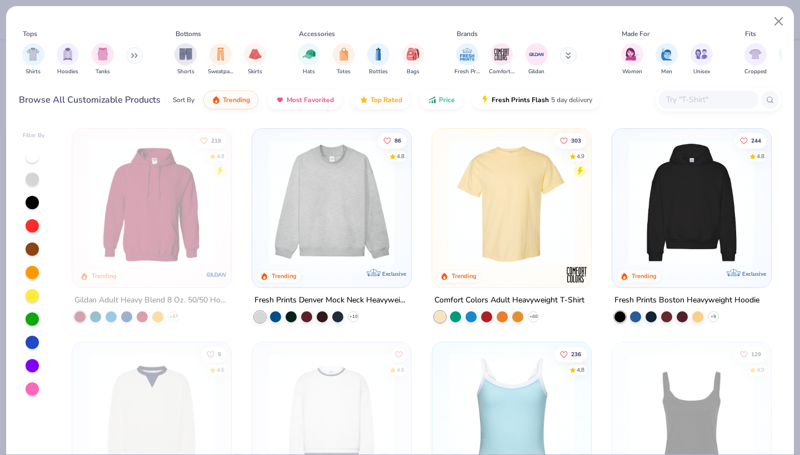
click at [683, 109] on div at bounding box center [708, 100] width 100 height 18
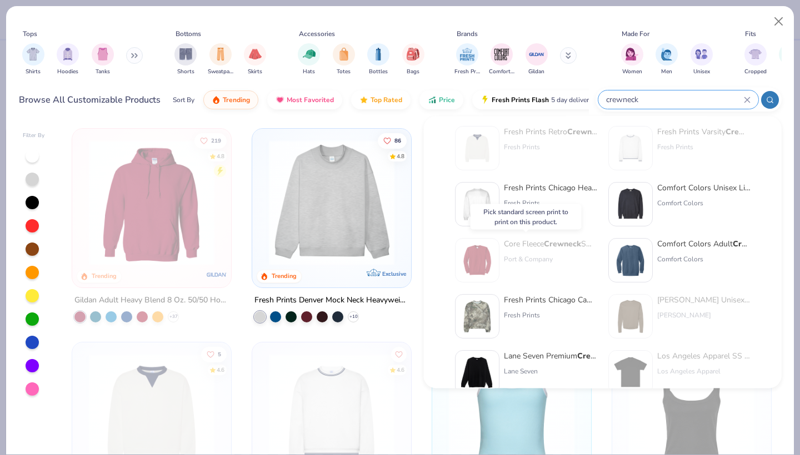
scroll to position [12, 0]
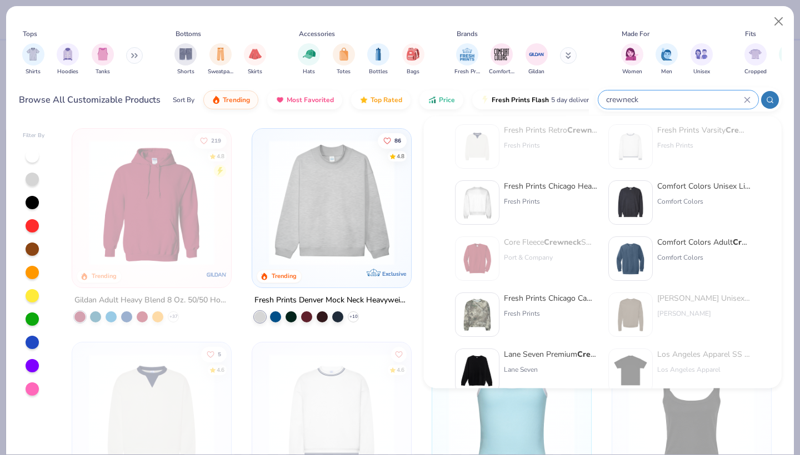
type input "crewneck"
click at [640, 256] on img at bounding box center [630, 259] width 34 height 34
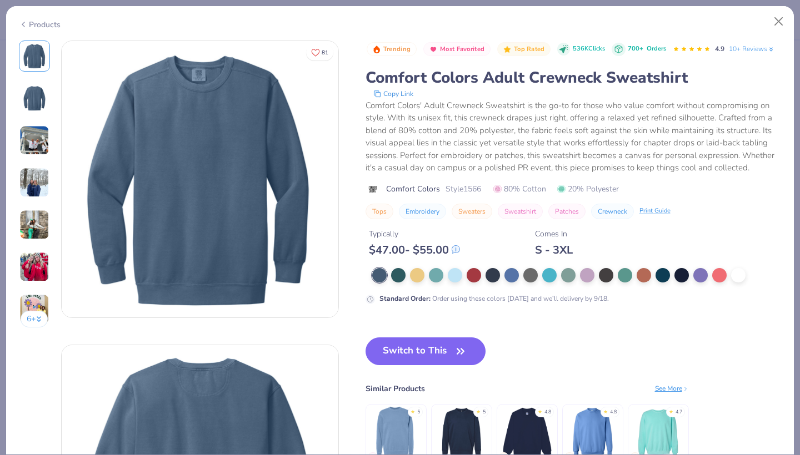
click at [209, 81] on img at bounding box center [200, 179] width 277 height 277
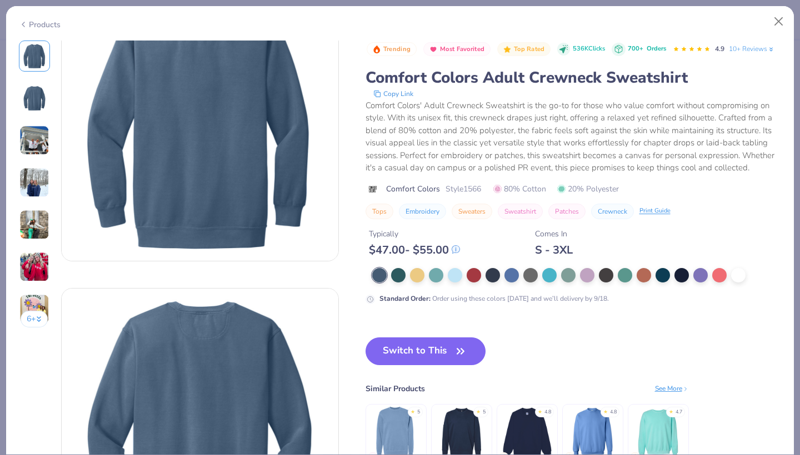
scroll to position [59, 0]
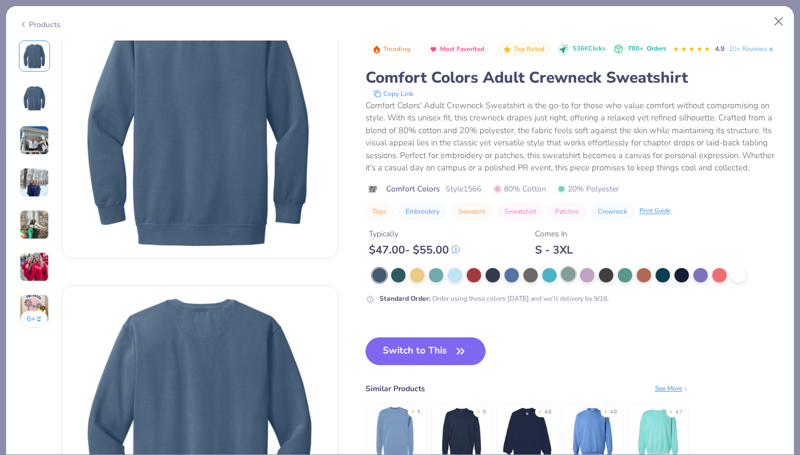
click at [569, 278] on div at bounding box center [568, 274] width 14 height 14
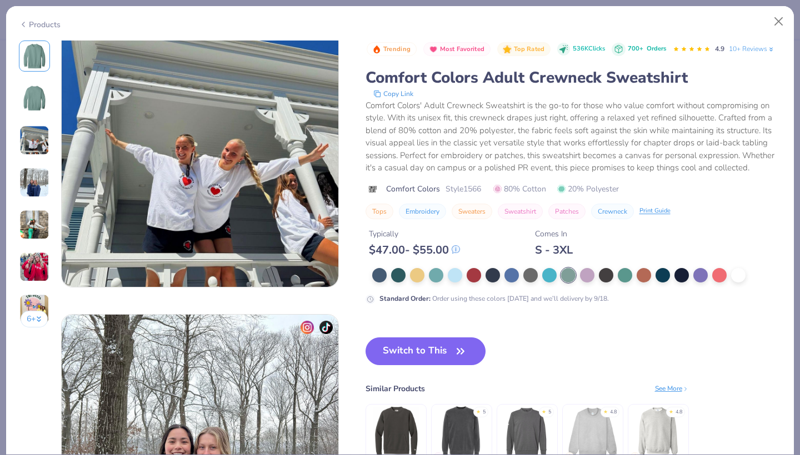
scroll to position [648, 0]
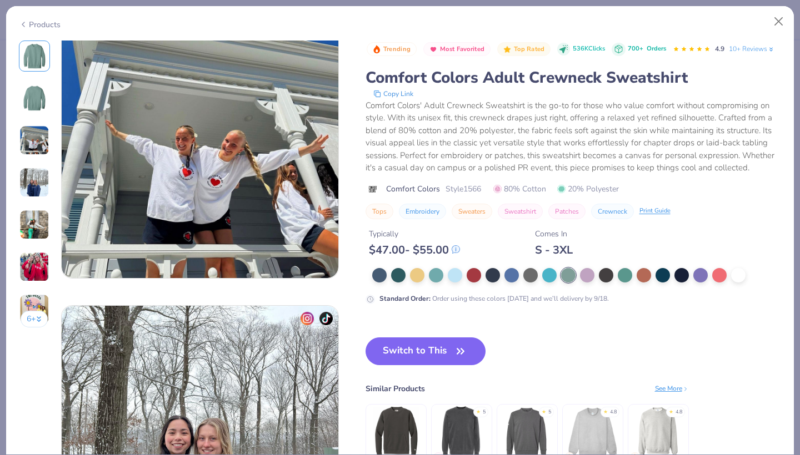
click at [531, 420] on img at bounding box center [526, 432] width 53 height 53
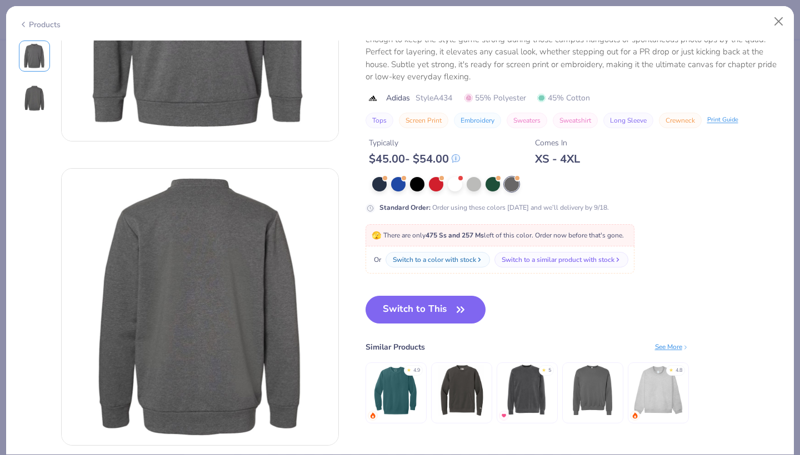
scroll to position [122, 0]
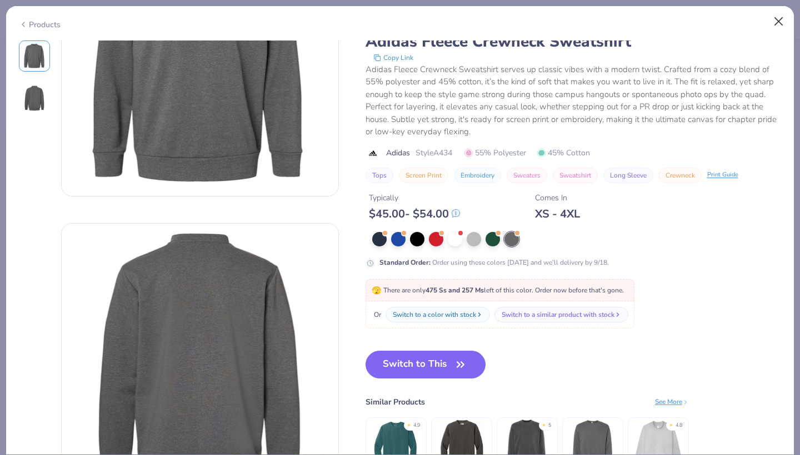
click at [777, 23] on button "Close" at bounding box center [778, 21] width 21 height 21
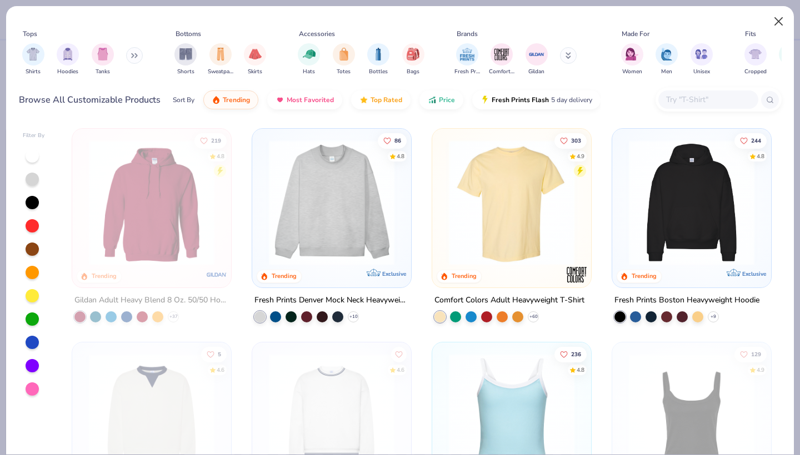
click at [770, 23] on button "Close" at bounding box center [778, 21] width 21 height 21
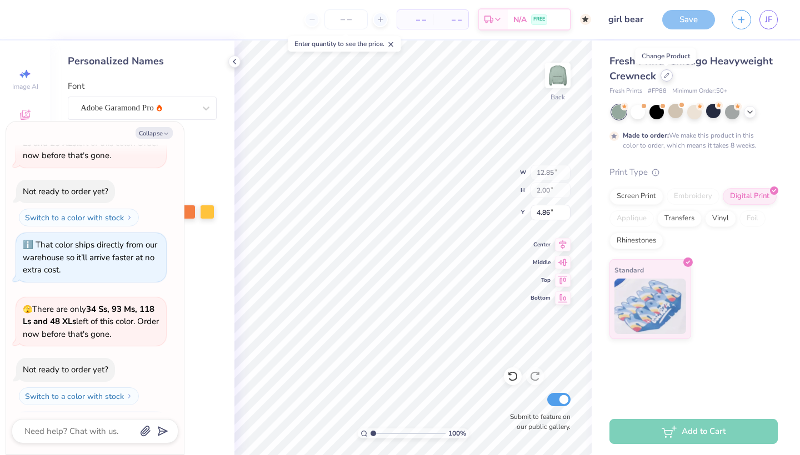
click at [664, 78] on div at bounding box center [666, 75] width 12 height 12
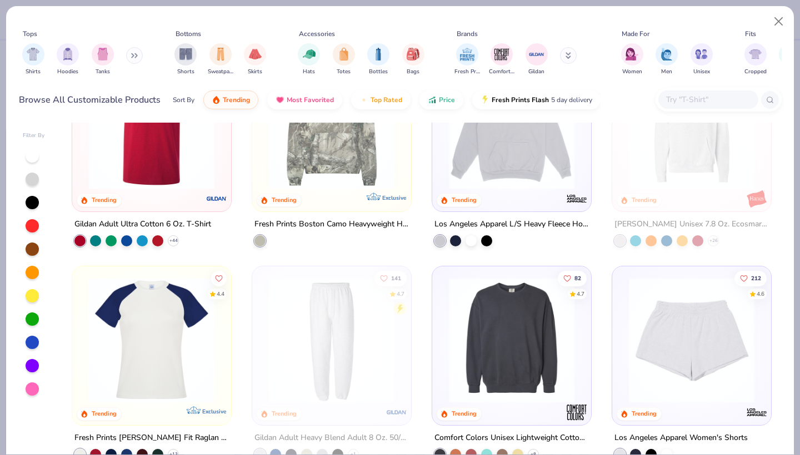
scroll to position [1795, 0]
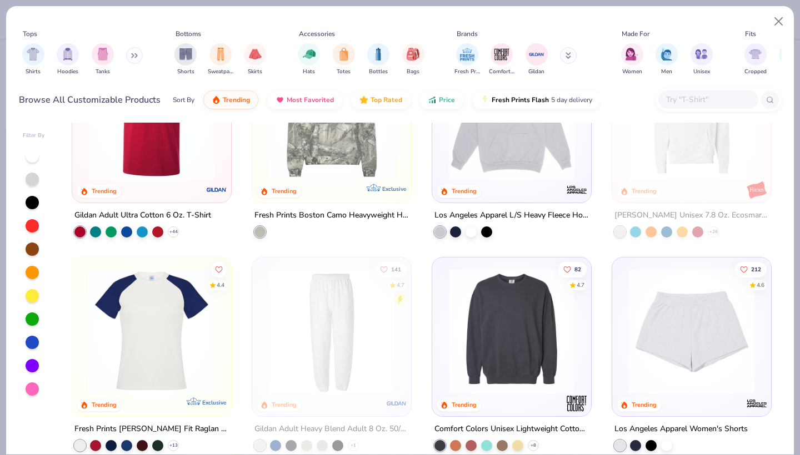
click at [307, 320] on img at bounding box center [238, 332] width 137 height 126
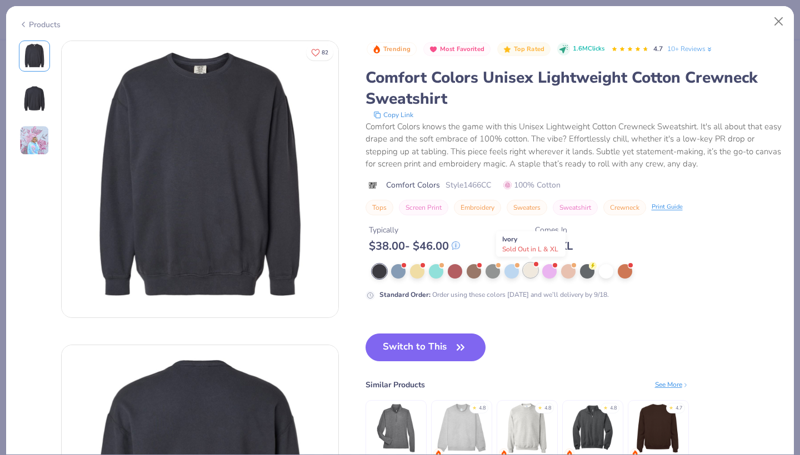
click at [524, 274] on div at bounding box center [530, 270] width 14 height 14
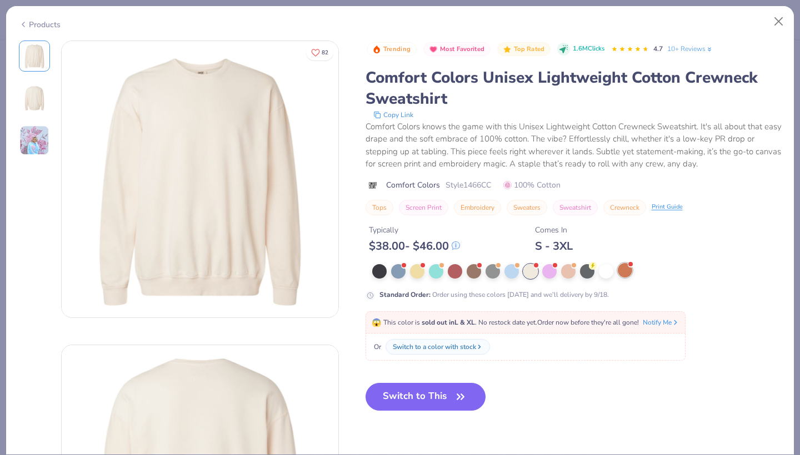
click at [628, 272] on div at bounding box center [625, 270] width 14 height 14
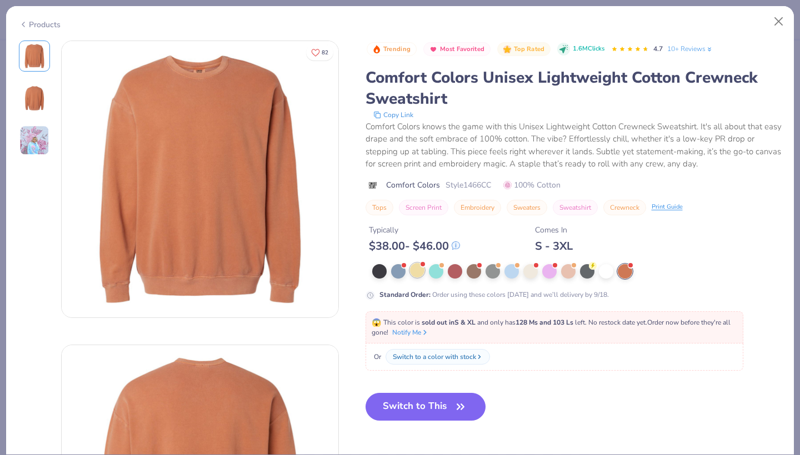
click at [422, 266] on div at bounding box center [422, 264] width 4 height 4
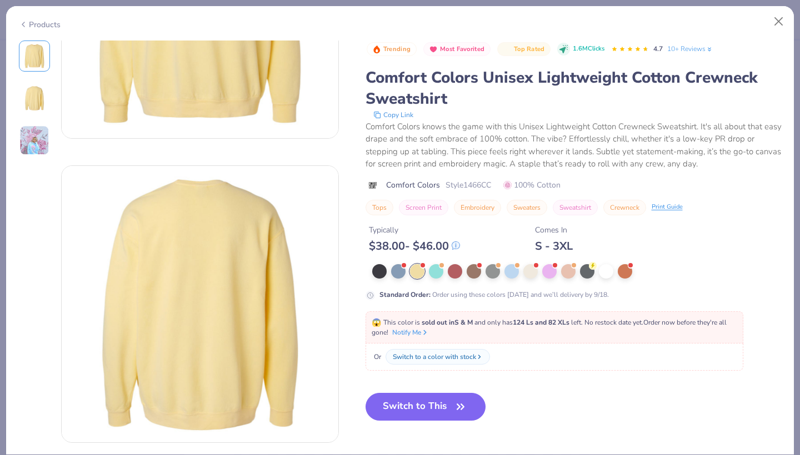
scroll to position [96, 0]
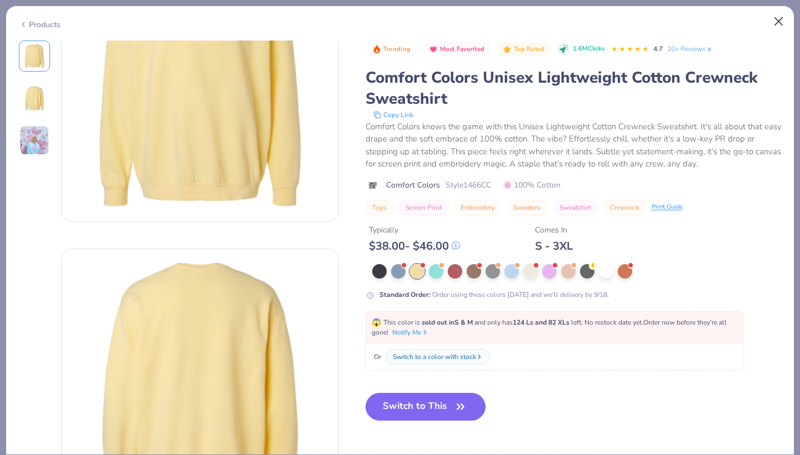
click at [773, 30] on button "Close" at bounding box center [778, 21] width 21 height 21
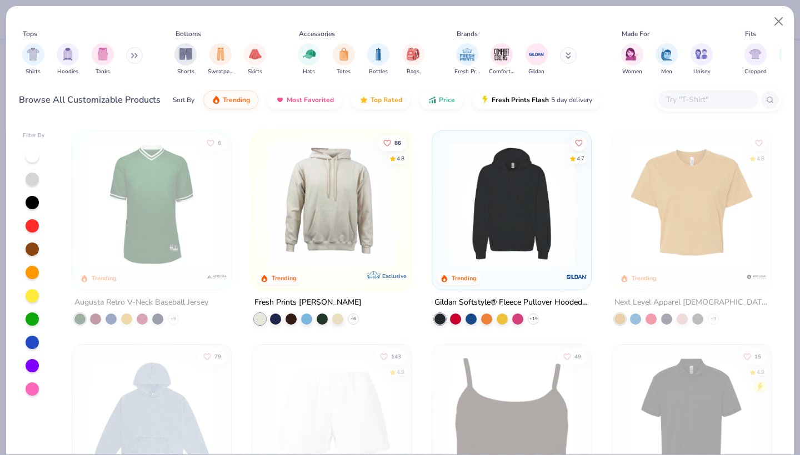
scroll to position [2348, 0]
click at [785, 27] on button "Close" at bounding box center [778, 21] width 21 height 21
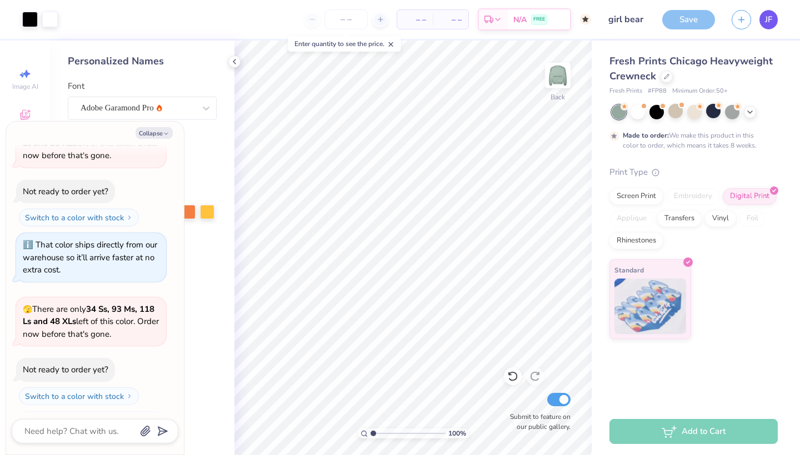
click at [775, 18] on link "JF" at bounding box center [768, 19] width 18 height 19
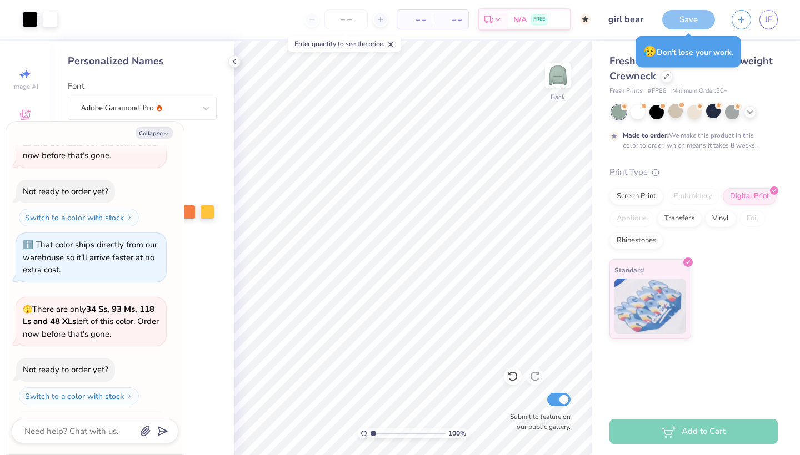
type textarea "x"
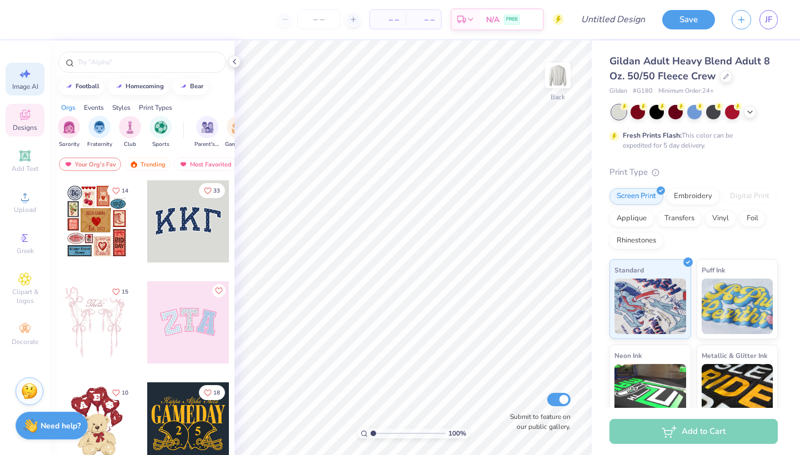
click at [32, 77] on div "Image AI" at bounding box center [25, 79] width 39 height 33
select select "4"
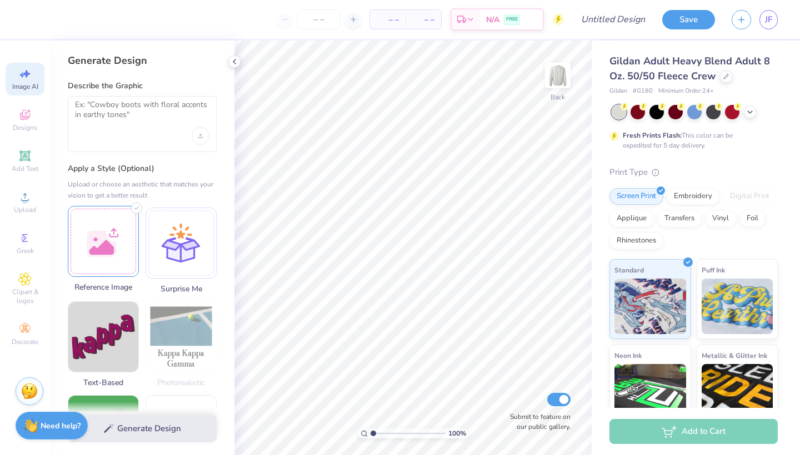
click at [99, 255] on div at bounding box center [103, 241] width 71 height 71
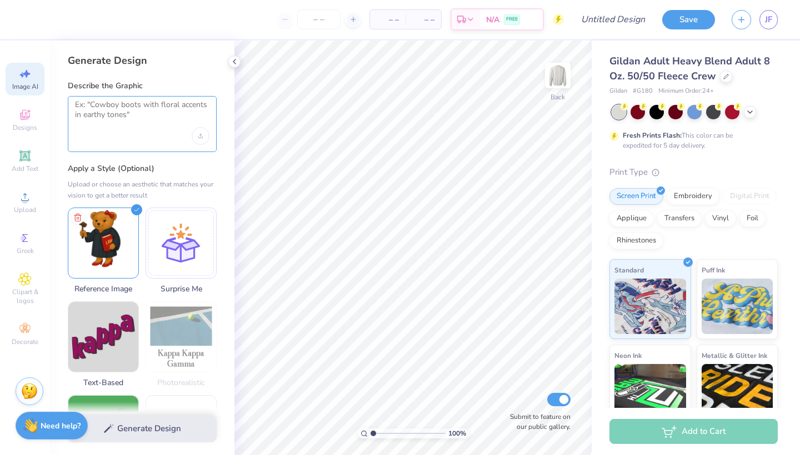
click at [149, 115] on textarea at bounding box center [142, 114] width 134 height 28
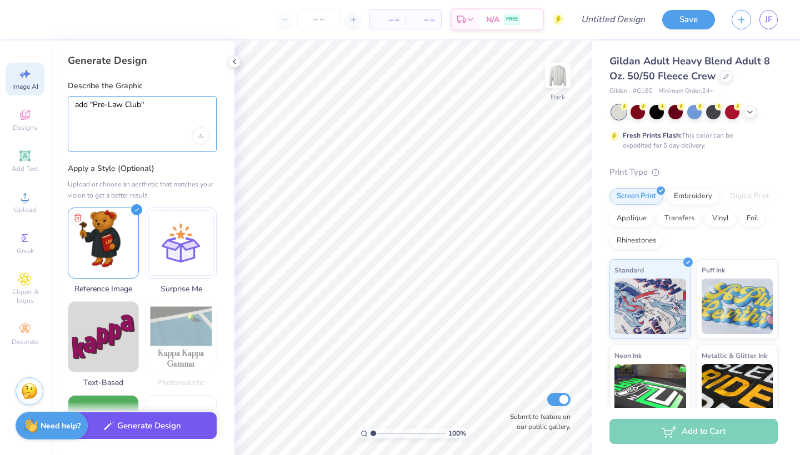
type textarea "add "Pre-Law Club""
click at [134, 424] on button "Generate Design" at bounding box center [142, 426] width 149 height 27
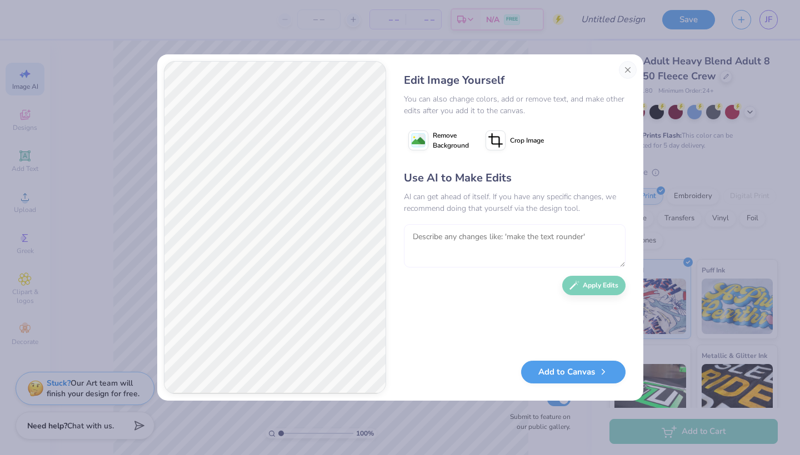
click at [525, 257] on textarea at bounding box center [515, 245] width 222 height 43
click at [517, 242] on textarea "put pre law club on the top" at bounding box center [515, 245] width 222 height 43
type textarea "put pre law club on the top"
click at [594, 284] on button "Apply Edits" at bounding box center [593, 282] width 63 height 19
click at [591, 373] on button "Add to Canvas" at bounding box center [573, 369] width 104 height 23
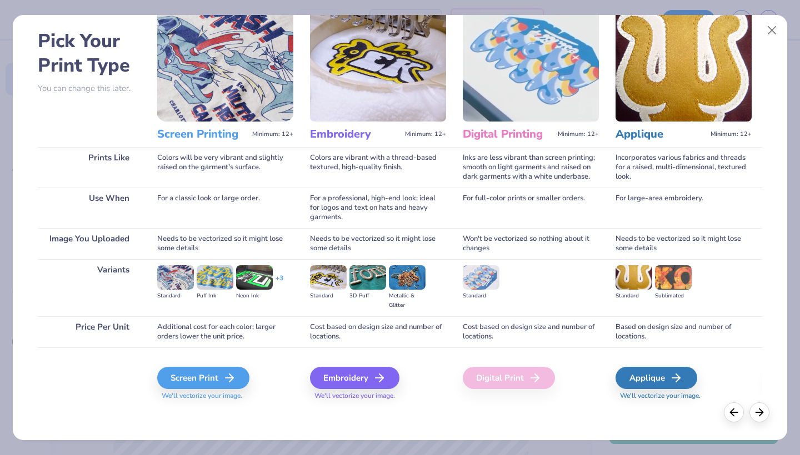
scroll to position [43, 0]
click at [204, 376] on div "Screen Print" at bounding box center [205, 378] width 92 height 22
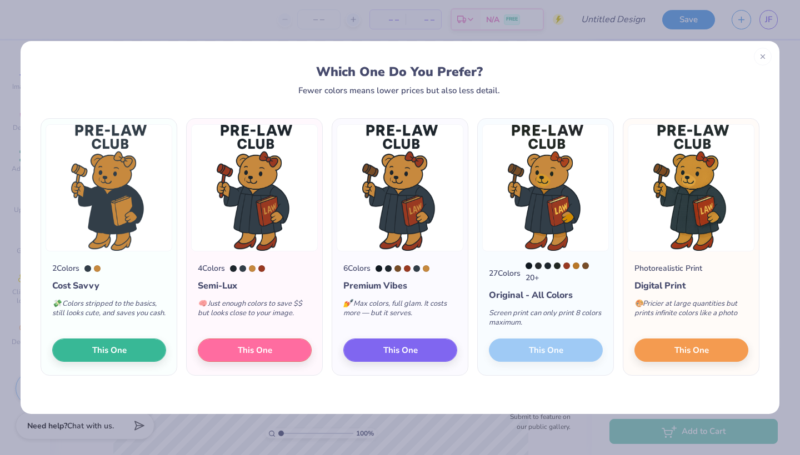
click at [527, 357] on div "27 Colors 20 + Original - All Colors Screen print can only print 8 colors maxim…" at bounding box center [546, 314] width 136 height 124
click at [526, 354] on div "27 Colors 20 + Original - All Colors Screen print can only print 8 colors maxim…" at bounding box center [546, 314] width 136 height 124
click at [265, 352] on span "This One" at bounding box center [255, 349] width 34 height 13
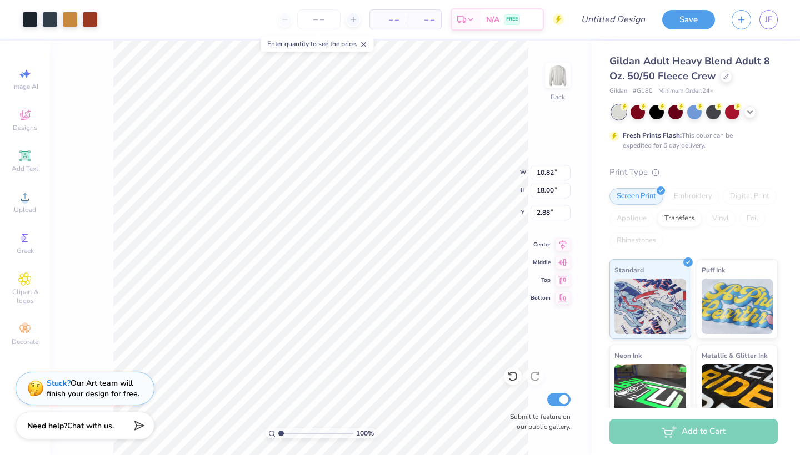
type input "2.45"
type input "5.20"
type input "9.56"
type input "13.06"
type input "5.67"
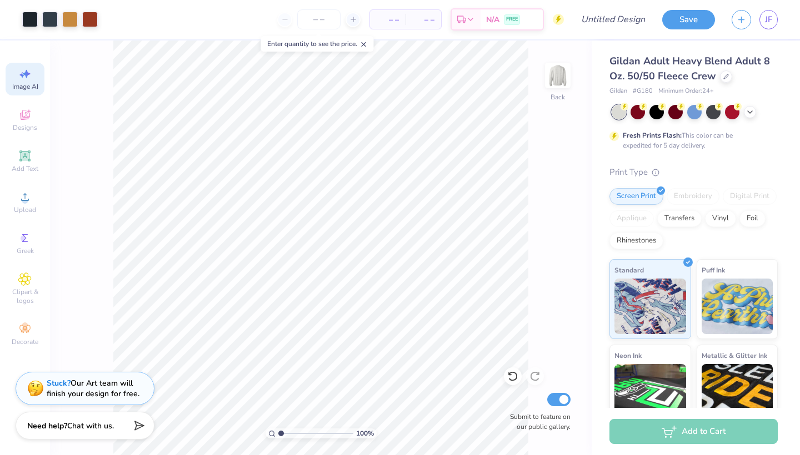
click at [21, 79] on icon at bounding box center [24, 73] width 13 height 13
select select "4"
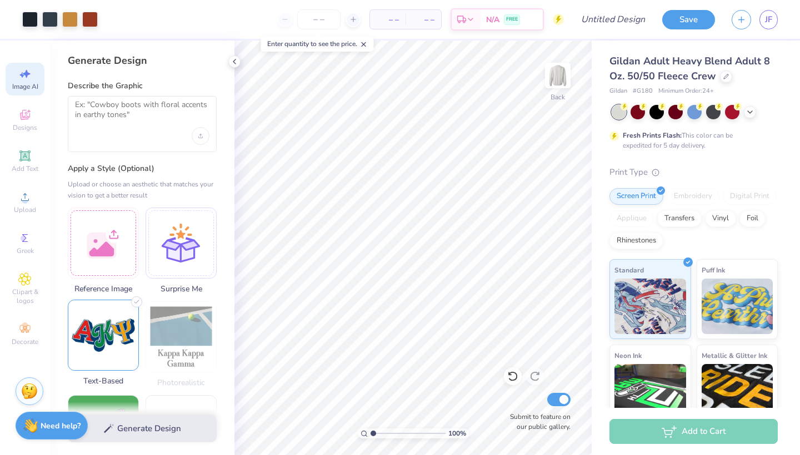
scroll to position [501, 0]
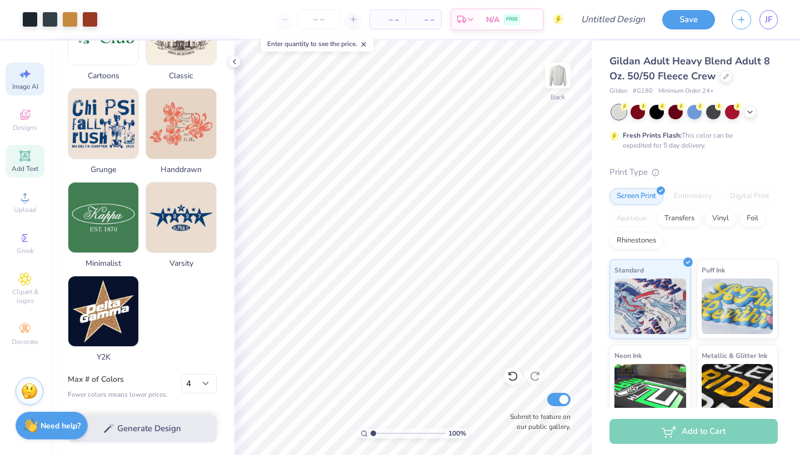
click at [24, 147] on div "Add Text" at bounding box center [25, 161] width 39 height 33
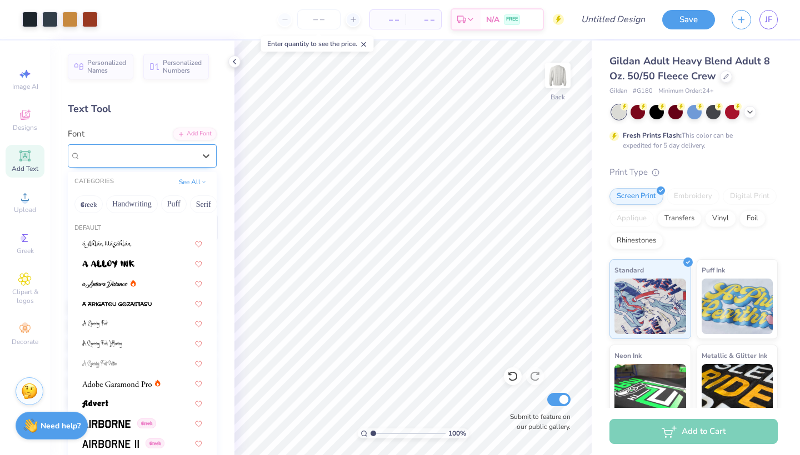
click at [169, 153] on div "Super Dream" at bounding box center [137, 155] width 117 height 17
click at [111, 382] on img at bounding box center [116, 384] width 69 height 8
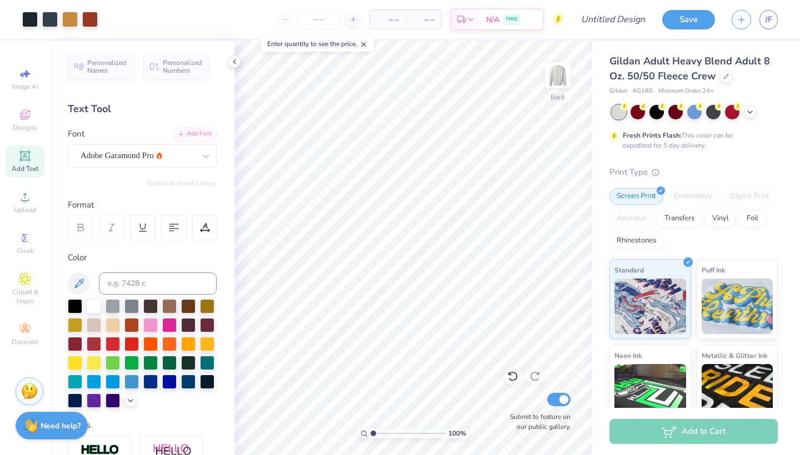
click at [526, 304] on div "100 % Back Submit to feature on our public gallery." at bounding box center [412, 248] width 357 height 415
click at [694, 144] on div "Fresh Prints Flash: This color can be expedited for 5 day delivery." at bounding box center [691, 141] width 137 height 20
click at [32, 166] on span "Add Text" at bounding box center [25, 168] width 27 height 9
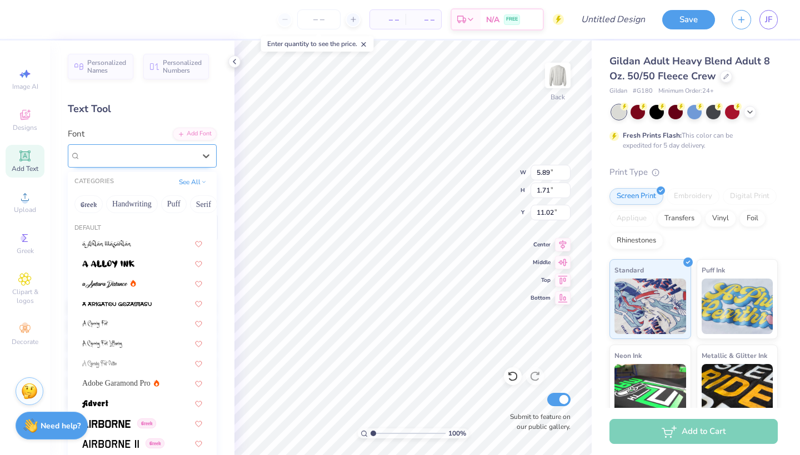
click at [152, 159] on div "Super Dream" at bounding box center [137, 155] width 117 height 17
click at [121, 379] on span "Adobe Garamond Pro" at bounding box center [116, 384] width 68 height 12
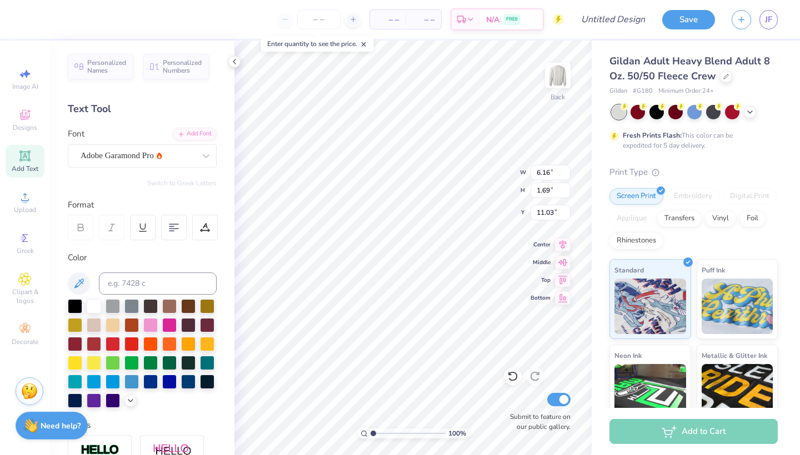
type input "6.16"
type input "1.69"
type input "11.03"
type textarea "PRE-LAW CLUB"
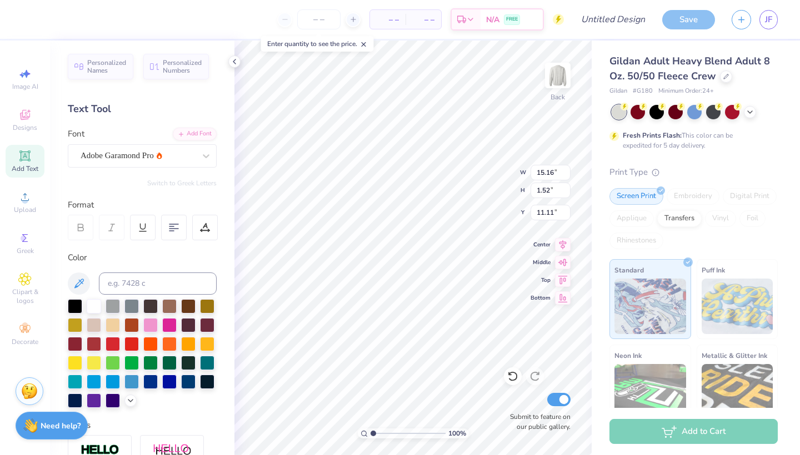
type input "2.75"
click at [74, 302] on div at bounding box center [75, 305] width 14 height 14
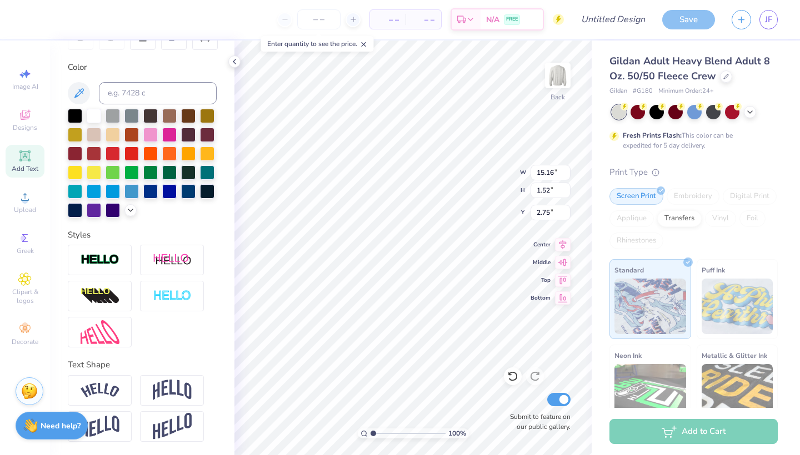
scroll to position [191, 0]
click at [113, 395] on img at bounding box center [100, 390] width 39 height 15
type input "3.29"
type input "1.87"
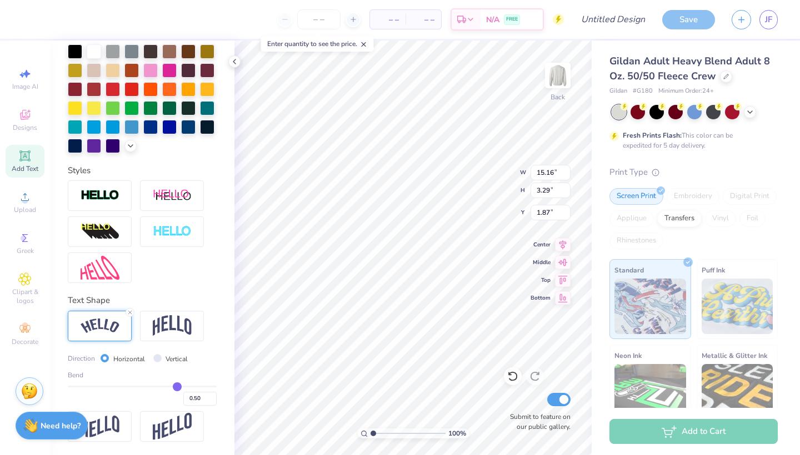
scroll to position [256, 0]
click at [213, 401] on input "0.49" at bounding box center [199, 399] width 33 height 14
click at [213, 401] on input "0.48" at bounding box center [199, 399] width 33 height 14
click at [213, 401] on input "0.47" at bounding box center [199, 399] width 33 height 14
click at [213, 401] on input "0.46" at bounding box center [199, 399] width 33 height 14
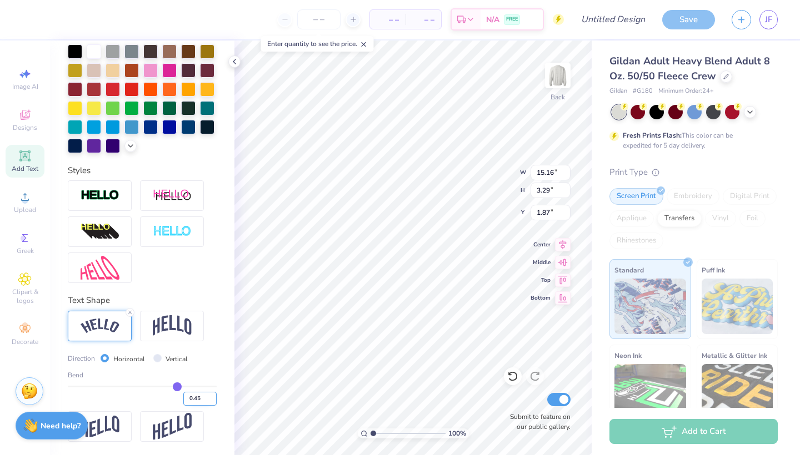
click at [213, 401] on input "0.45" at bounding box center [199, 399] width 33 height 14
click at [213, 401] on input "0.44" at bounding box center [199, 399] width 33 height 14
click at [213, 401] on input "0.43" at bounding box center [199, 399] width 33 height 14
click at [213, 401] on input "0.42" at bounding box center [199, 399] width 33 height 14
click at [213, 401] on input "0.41" at bounding box center [199, 399] width 33 height 14
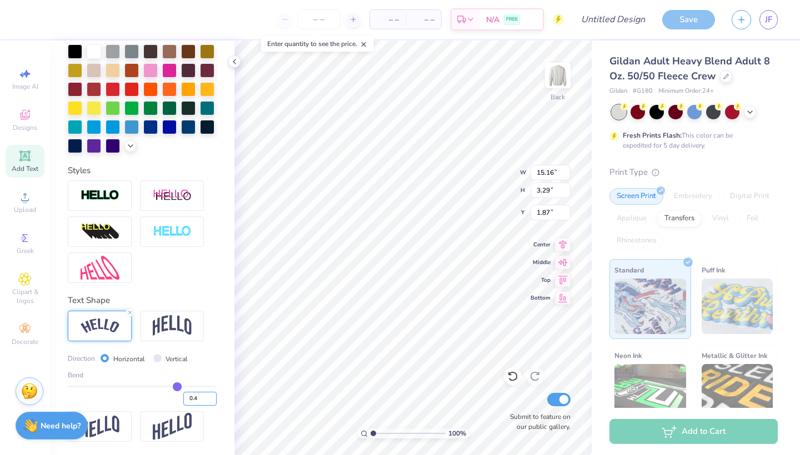
click at [213, 401] on input "0.4" at bounding box center [199, 399] width 33 height 14
click at [213, 401] on input "0.39" at bounding box center [199, 399] width 33 height 14
click at [213, 401] on input "0.38" at bounding box center [199, 399] width 33 height 14
click at [213, 401] on input "0.37" at bounding box center [199, 399] width 33 height 14
click at [213, 401] on input "0.36" at bounding box center [199, 399] width 33 height 14
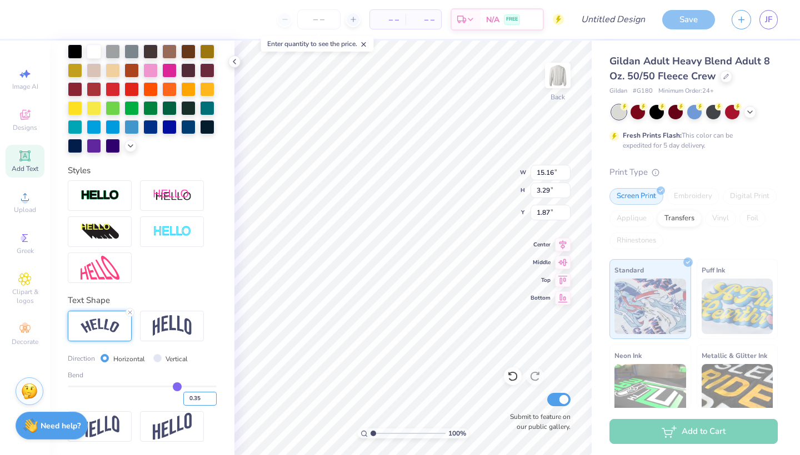
click at [213, 401] on input "0.35" at bounding box center [199, 399] width 33 height 14
click at [213, 401] on input "0.34" at bounding box center [199, 399] width 33 height 14
click at [213, 401] on input "0.33" at bounding box center [199, 399] width 33 height 14
click at [213, 401] on input "0.32" at bounding box center [199, 399] width 33 height 14
type input "0.31"
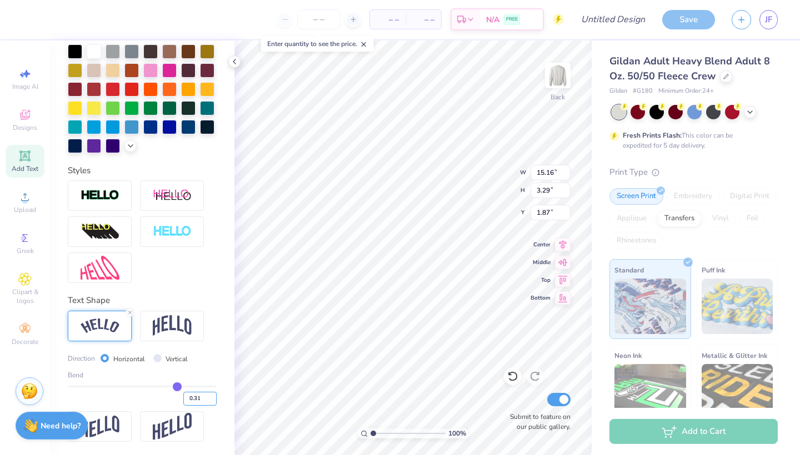
click at [213, 401] on input "0.31" at bounding box center [199, 399] width 33 height 14
type input "0.31"
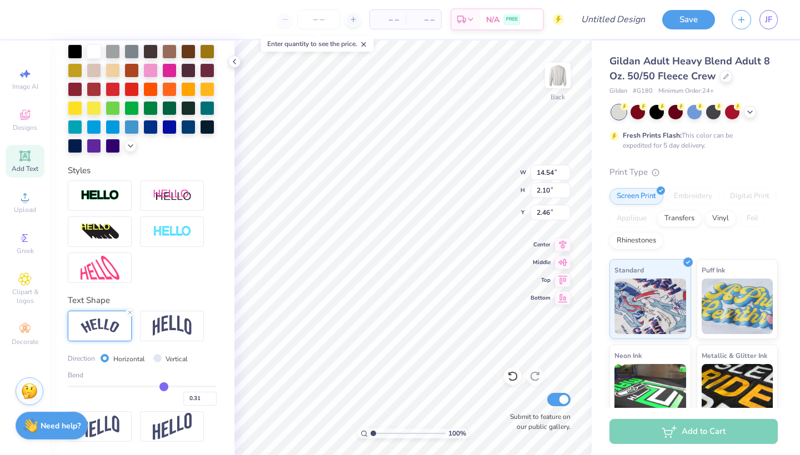
type input "13.82"
type input "1.99"
type input "2.50"
click at [490, 193] on div "100 % Back W 13.82 H 1.99 Y 2.50 Center Middle Top Bottom Submit to feature on …" at bounding box center [412, 248] width 357 height 415
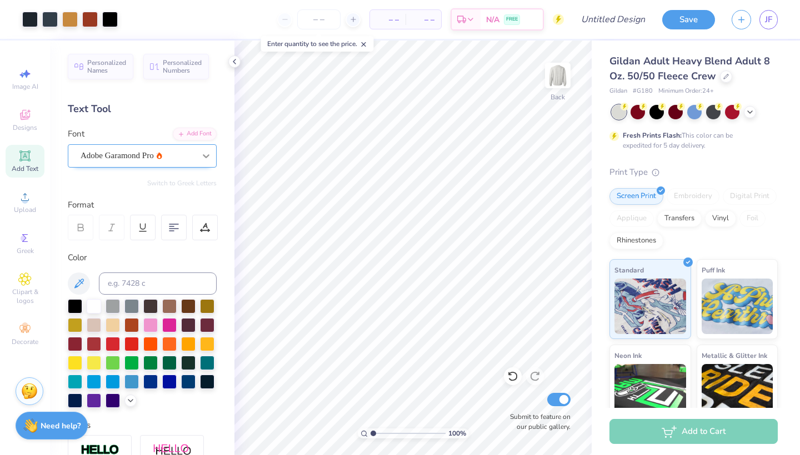
scroll to position [0, 0]
click at [28, 164] on div "Add Text" at bounding box center [25, 161] width 39 height 33
click at [109, 158] on span "Super Dream" at bounding box center [103, 155] width 44 height 13
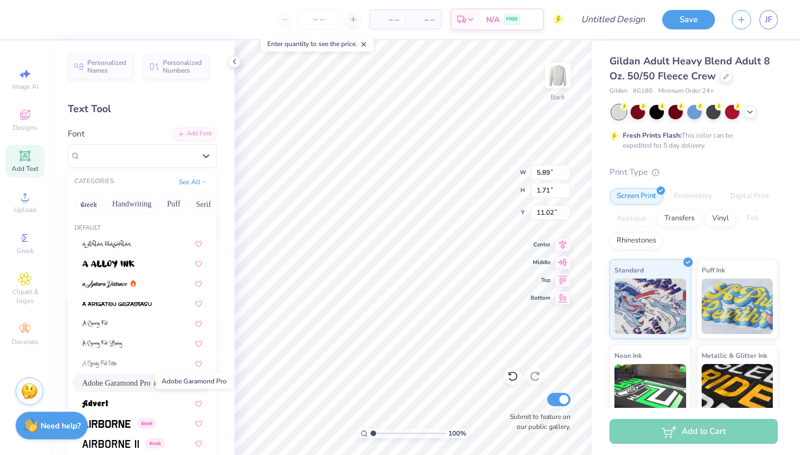
click at [128, 384] on span "Adobe Garamond Pro" at bounding box center [116, 384] width 68 height 12
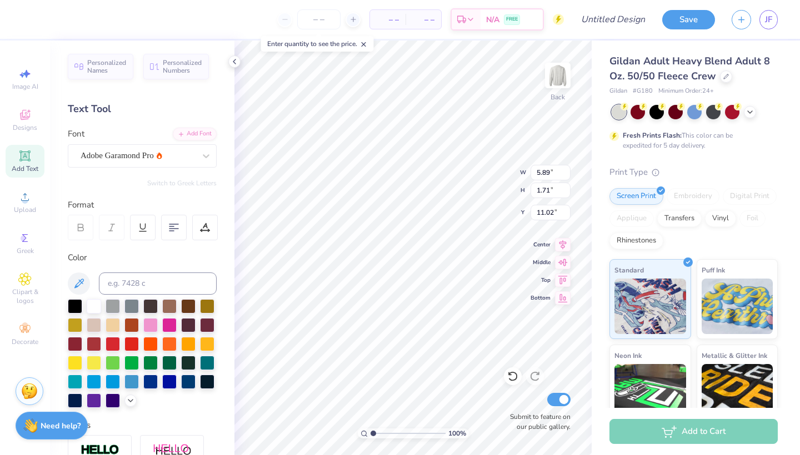
type input "6.16"
type input "1.69"
type input "11.03"
type textarea "FAIRFIELD, CT"
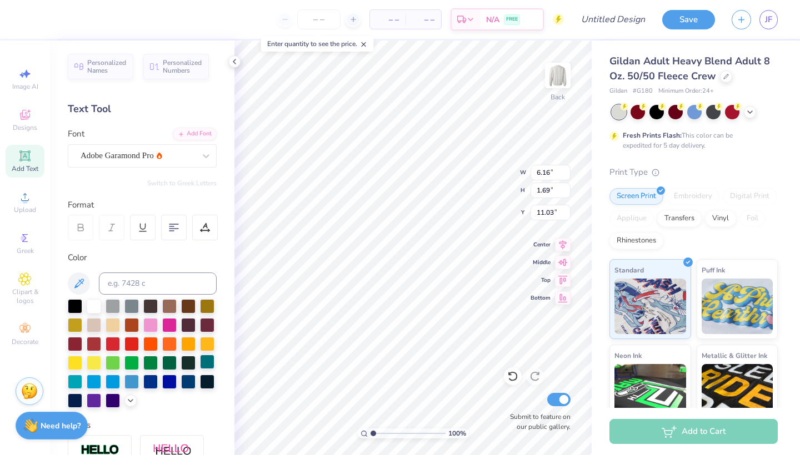
scroll to position [0, 3]
type input "10.58"
type input "1.28"
type input "19.36"
type input "8.70"
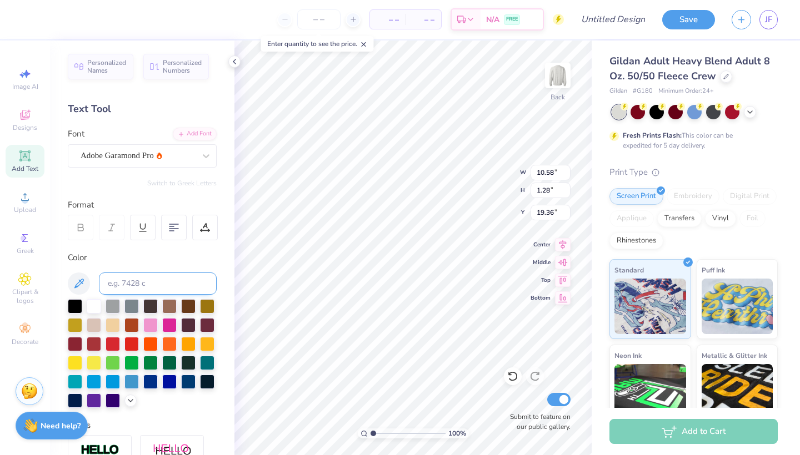
type input "1.06"
type input "19.32"
click at [80, 282] on icon at bounding box center [78, 283] width 13 height 13
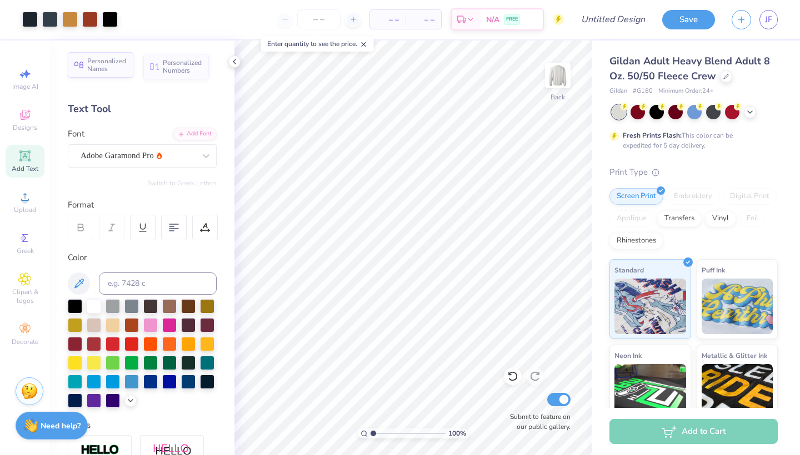
click at [104, 64] on span "Personalized Names" at bounding box center [106, 65] width 39 height 16
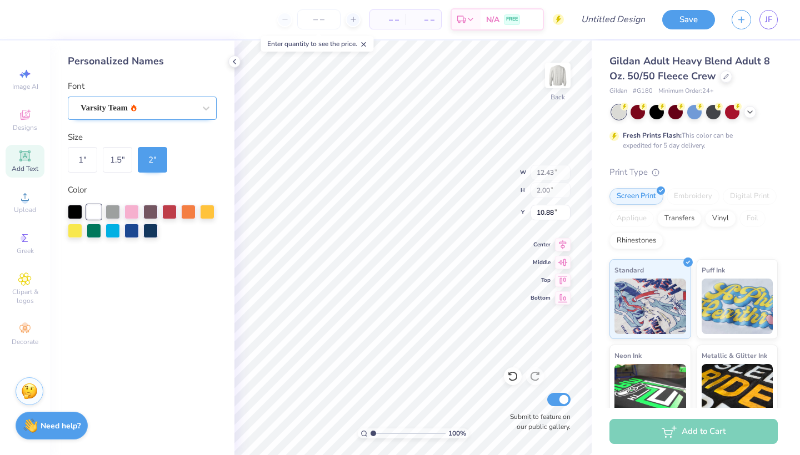
click at [121, 107] on span "Varsity Team" at bounding box center [104, 108] width 47 height 13
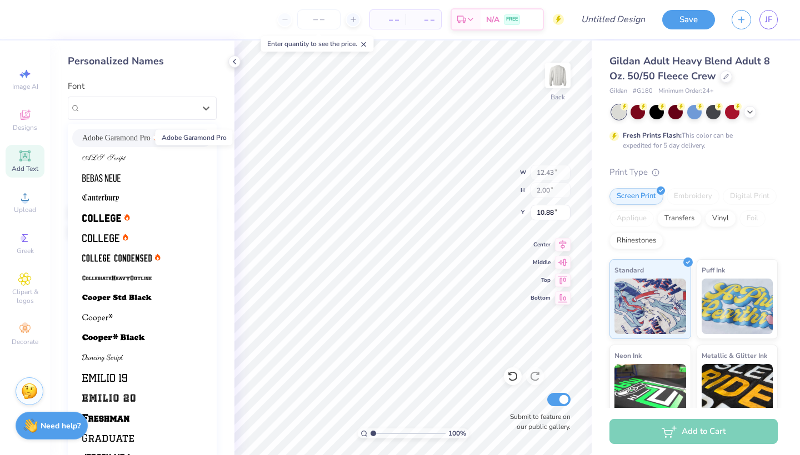
click at [129, 139] on span "Adobe Garamond Pro" at bounding box center [116, 138] width 68 height 12
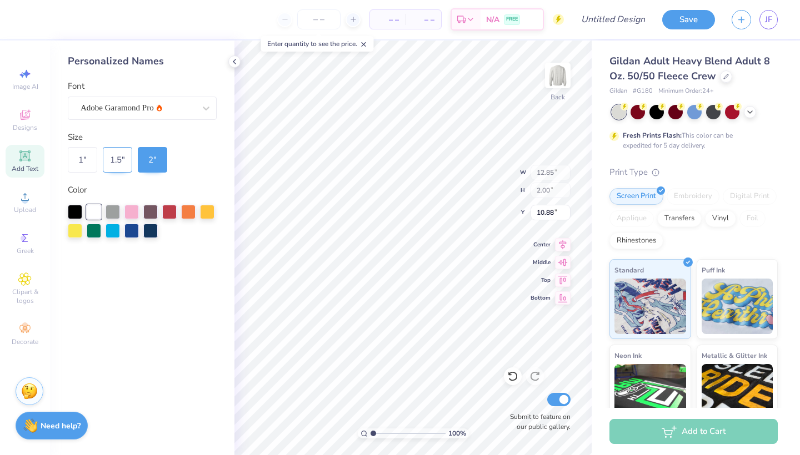
click at [124, 163] on div "1.5 "" at bounding box center [117, 160] width 29 height 26
type input "9.64"
type input "1.50"
type input "11.13"
click at [79, 160] on div "1 "" at bounding box center [82, 160] width 29 height 26
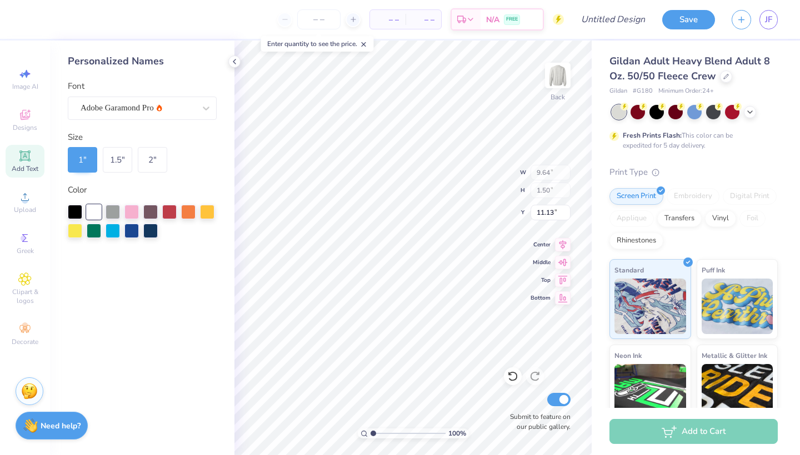
type input "6.43"
type input "1.00"
type input "11.38"
type input "4.00"
type input "13.82"
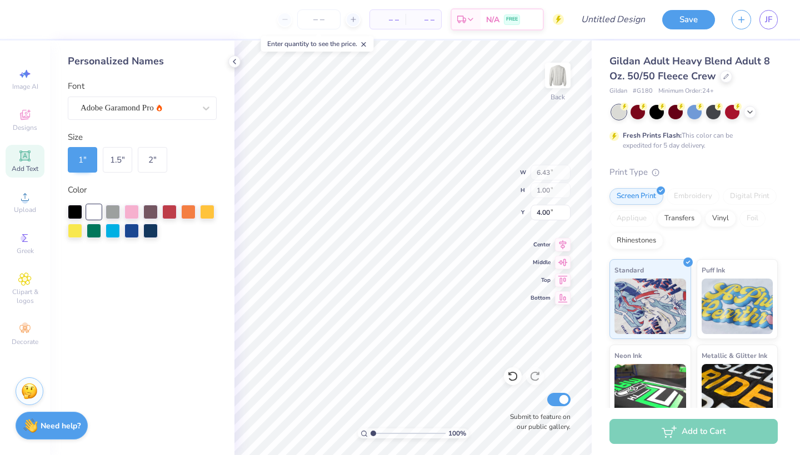
type input "1.99"
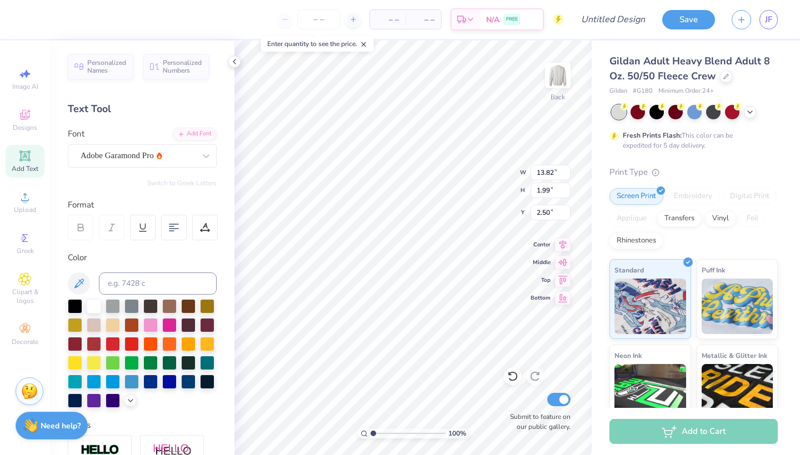
type input "2.00"
click at [498, 189] on div "100 % Back W 13.82 13.82 " H 1.99 1.99 " Y 2.00 2.00 " Center Middle Top Bottom…" at bounding box center [412, 248] width 357 height 415
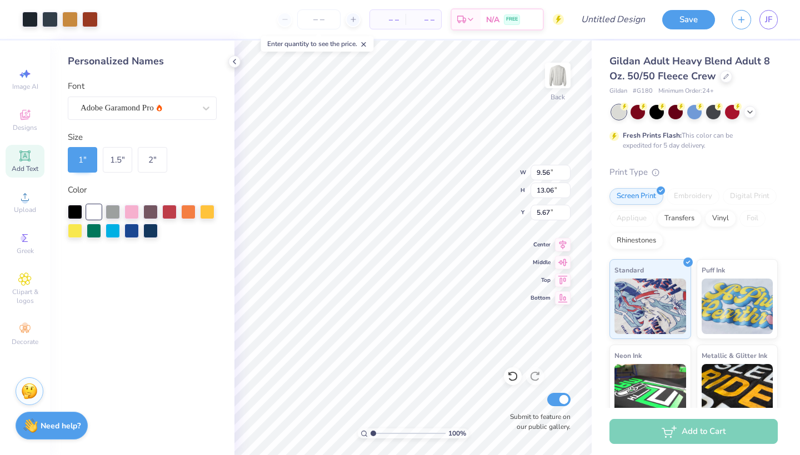
type input "8.58"
type input "11.72"
type input "6.53"
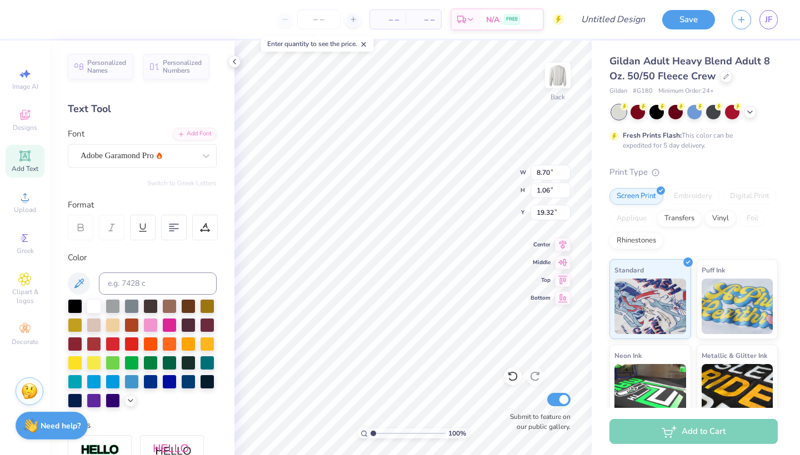
type input "7.37"
type input "0.89"
type input "19.14"
click at [81, 288] on icon at bounding box center [78, 283] width 13 height 13
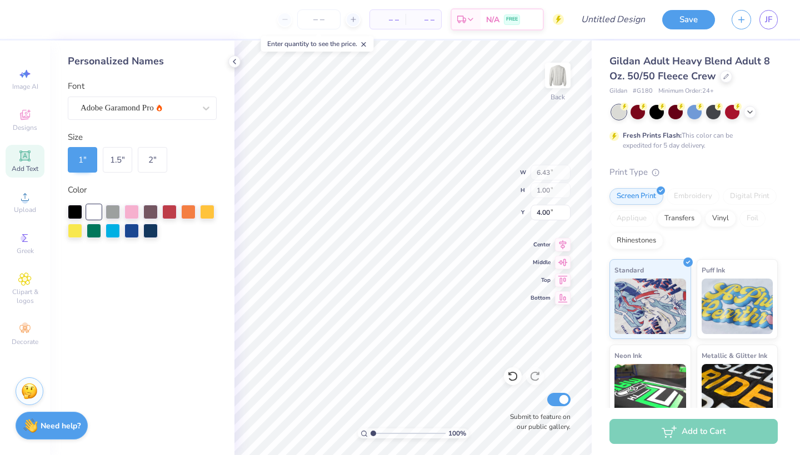
type input "4.21"
click at [562, 76] on img at bounding box center [557, 75] width 44 height 44
click at [31, 159] on icon at bounding box center [24, 155] width 13 height 13
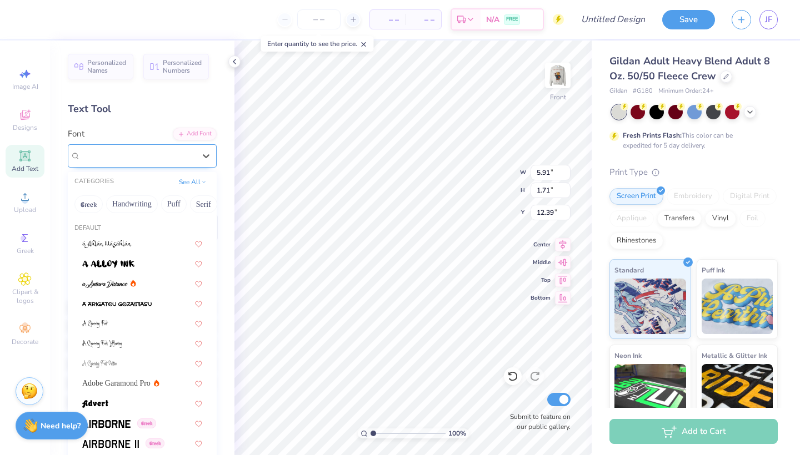
click at [189, 154] on div "Super Dream" at bounding box center [137, 155] width 117 height 17
click at [144, 387] on span "Adobe Garamond Pro" at bounding box center [116, 384] width 68 height 12
type input "6.18"
type input "1.70"
type input "12.40"
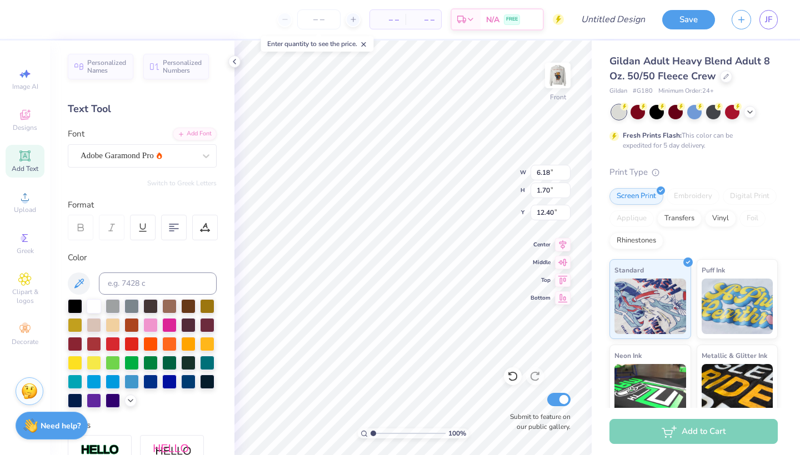
type textarea "SACRED HEART UNIVERSITY"
type input "13.45"
type input "0.71"
type input "23.78"
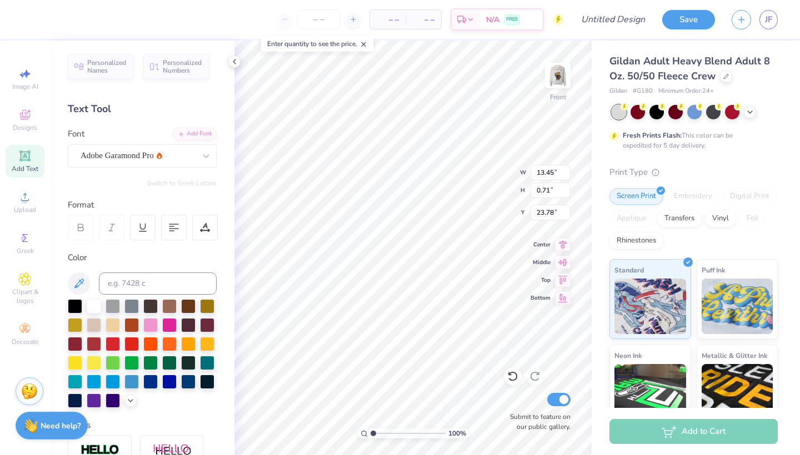
type input "23.05"
click at [84, 223] on icon at bounding box center [81, 228] width 10 height 10
type input "15.83"
click at [559, 76] on img at bounding box center [557, 75] width 44 height 44
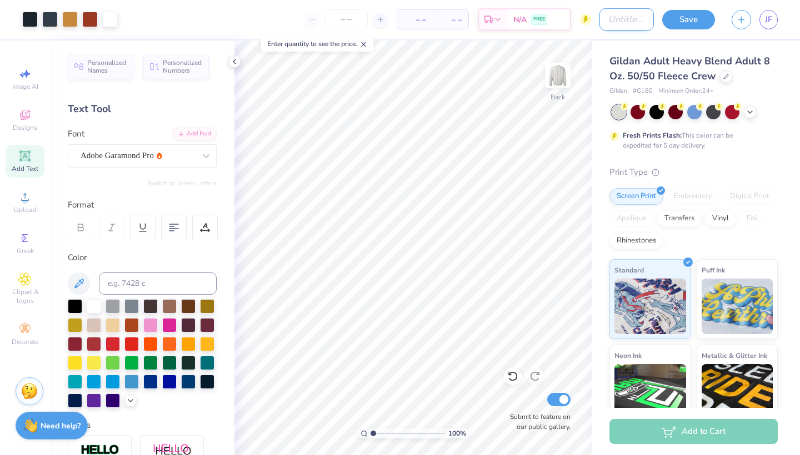
click at [630, 25] on input "Design Title" at bounding box center [626, 19] width 54 height 22
type input "GIRL BEAR"
click at [692, 16] on button "Save" at bounding box center [688, 17] width 53 height 19
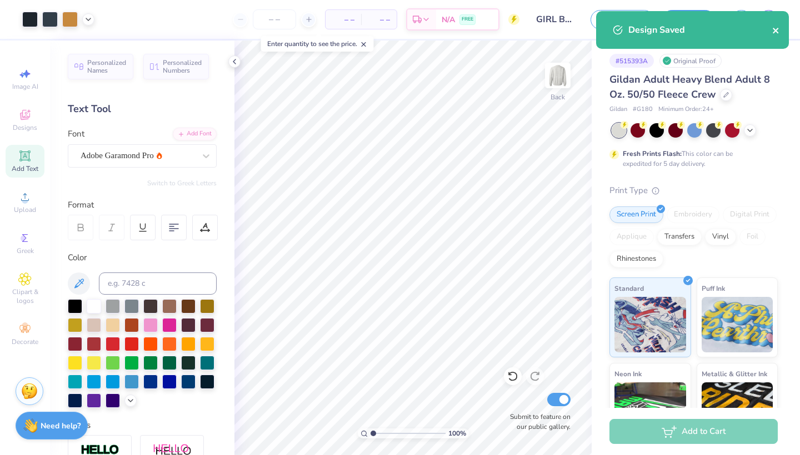
click at [778, 32] on icon "close" at bounding box center [776, 30] width 8 height 9
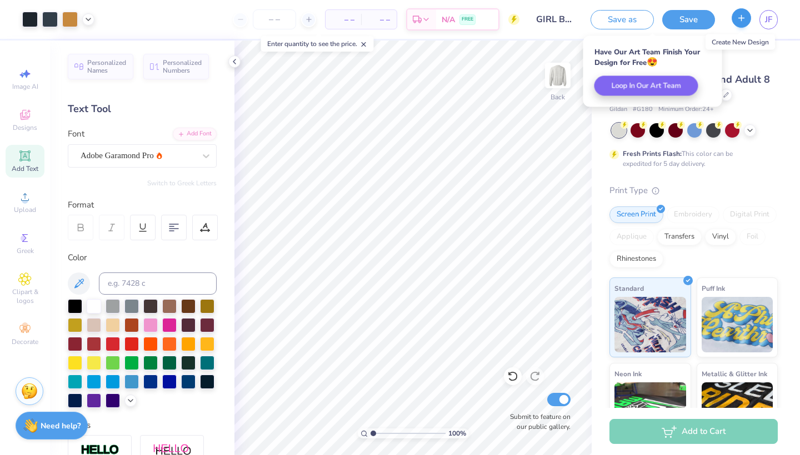
click at [744, 22] on icon "button" at bounding box center [741, 17] width 9 height 9
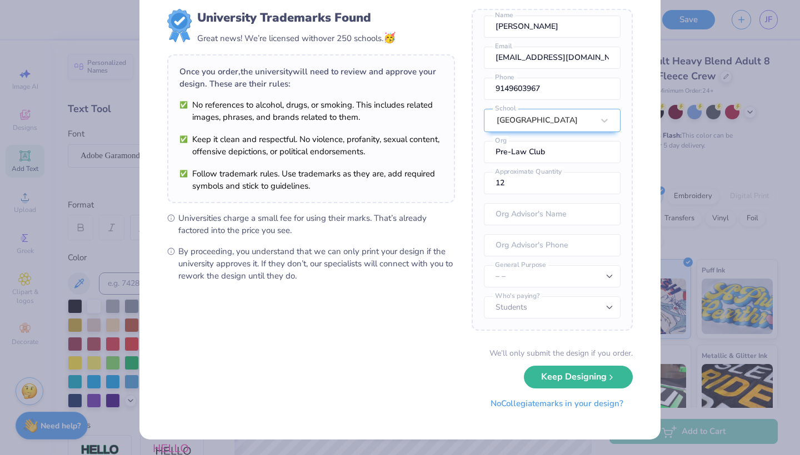
scroll to position [28, 0]
click at [500, 407] on button "No Collegiate marks in your design?" at bounding box center [557, 404] width 152 height 23
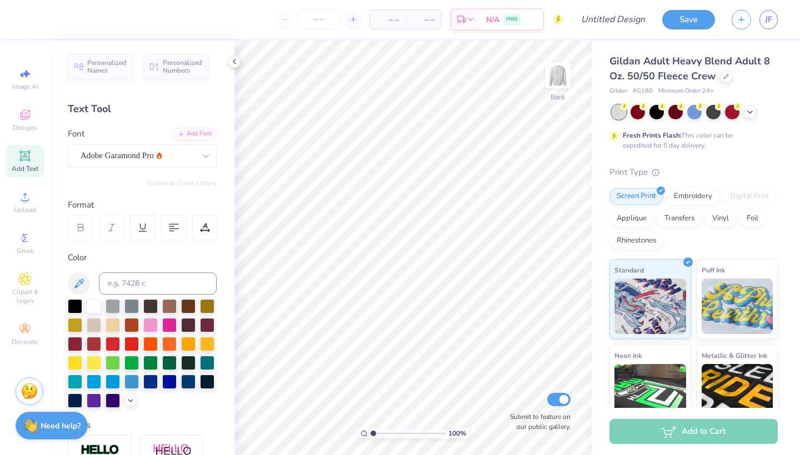
scroll to position [0, 0]
click at [22, 112] on icon at bounding box center [24, 114] width 13 height 13
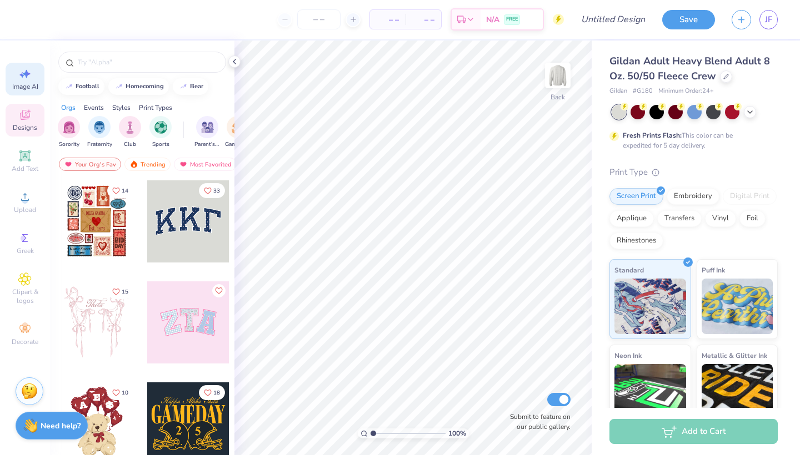
click at [28, 78] on icon at bounding box center [24, 73] width 13 height 13
select select "4"
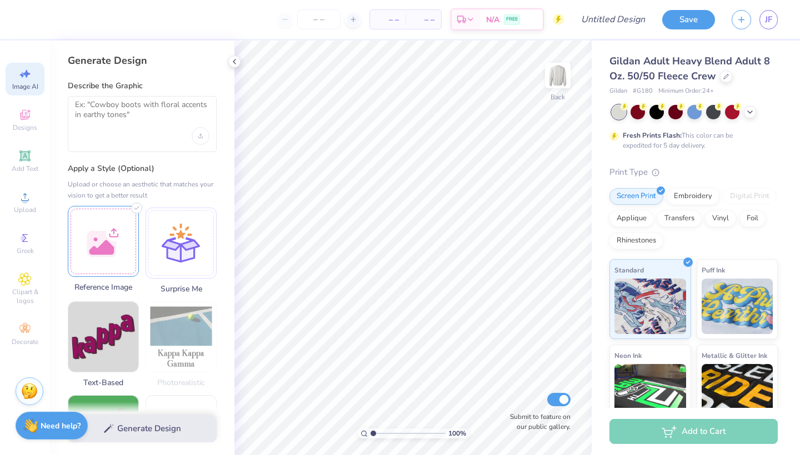
click at [116, 236] on div at bounding box center [103, 241] width 71 height 71
click at [145, 135] on div at bounding box center [142, 124] width 149 height 56
click at [116, 99] on div at bounding box center [142, 124] width 149 height 56
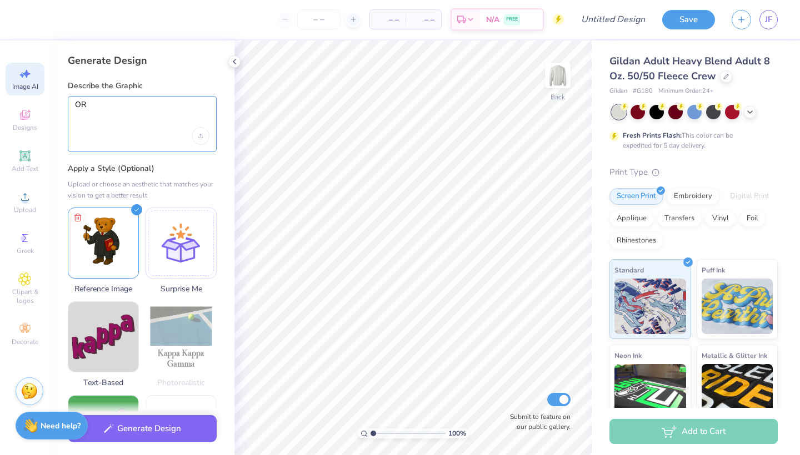
type textarea "O"
type textarea "P"
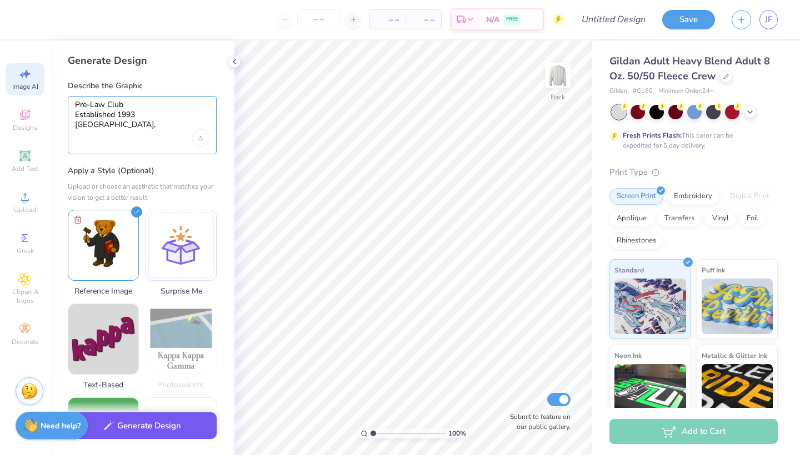
type textarea "Pre-Law Club Established 1993 Fairfield, CT"
click at [143, 427] on button "Generate Design" at bounding box center [142, 426] width 149 height 27
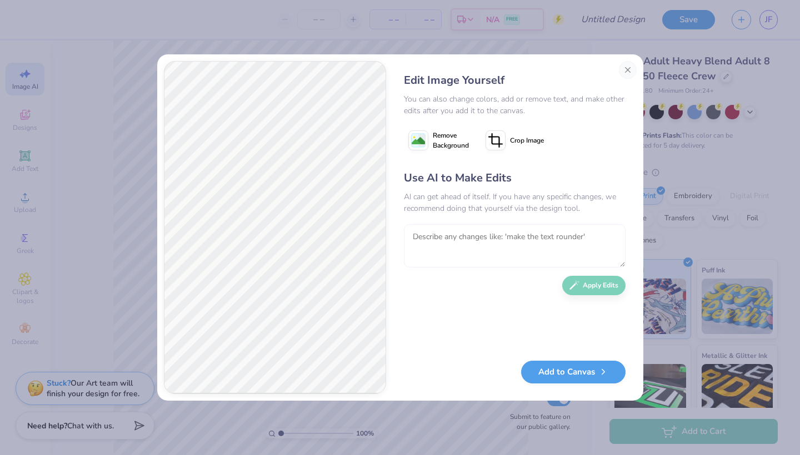
click at [454, 256] on textarea at bounding box center [515, 245] width 222 height 43
type textarea "make the person into a bear"
click at [585, 288] on button "Apply Edits" at bounding box center [593, 282] width 63 height 19
click at [563, 372] on button "Add to Canvas" at bounding box center [573, 369] width 104 height 23
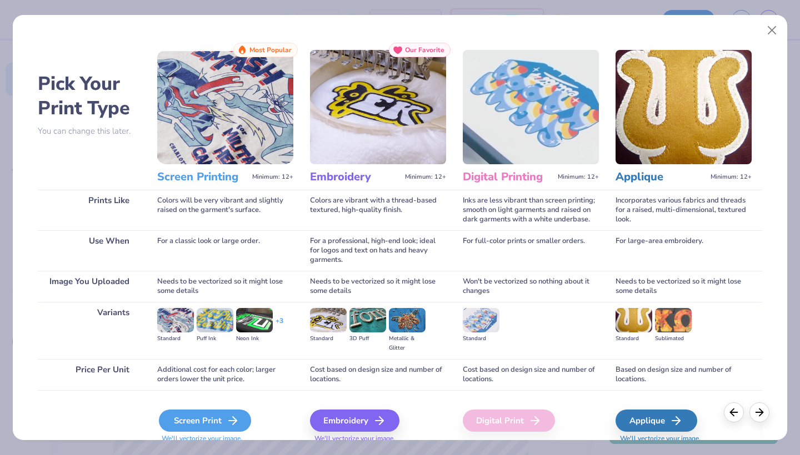
click at [202, 423] on div "Screen Print" at bounding box center [205, 421] width 92 height 22
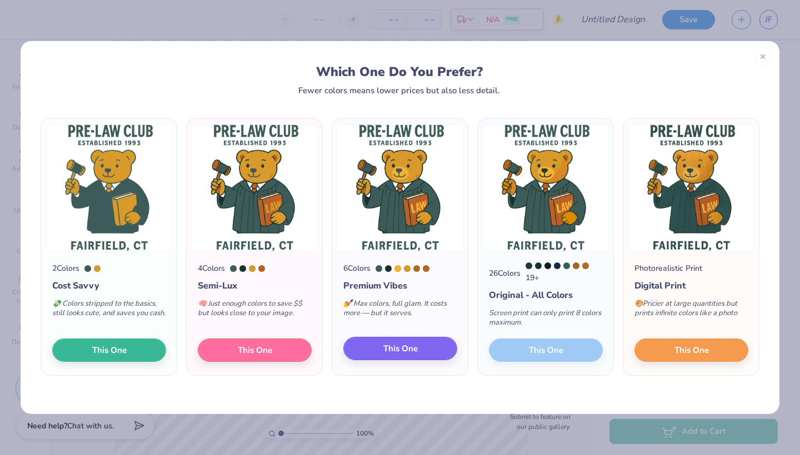
click at [393, 355] on span "This One" at bounding box center [400, 349] width 34 height 13
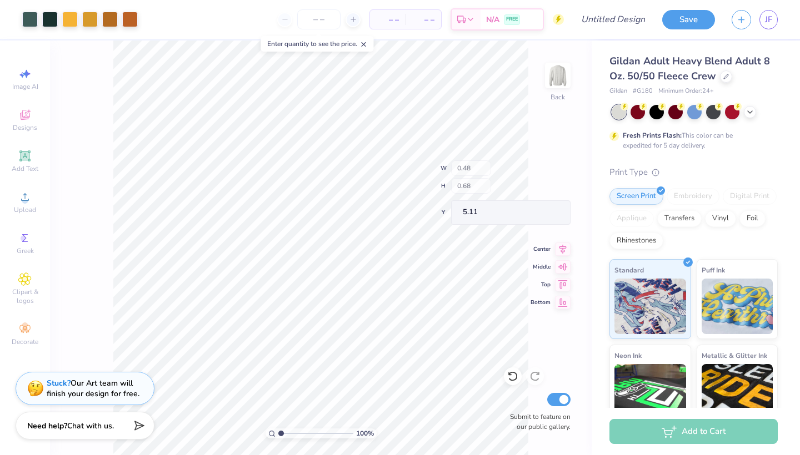
type input "12.07"
type input "11.97"
type input "6.42"
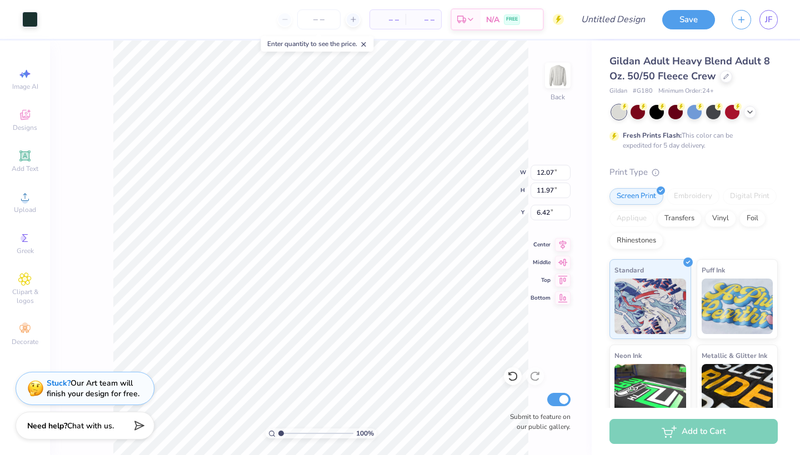
type input "0.48"
type input "0.68"
type input "5.88"
type input "0.47"
type input "5.12"
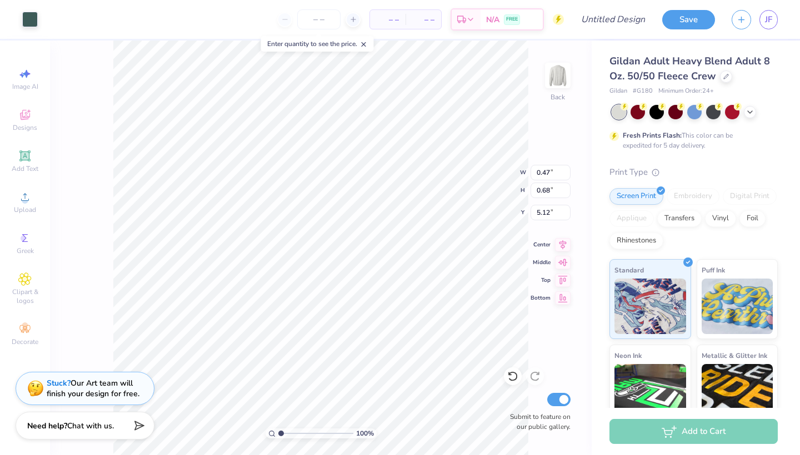
type input "12.07"
type input "11.97"
type input "6.42"
type input "0.47"
type input "0.68"
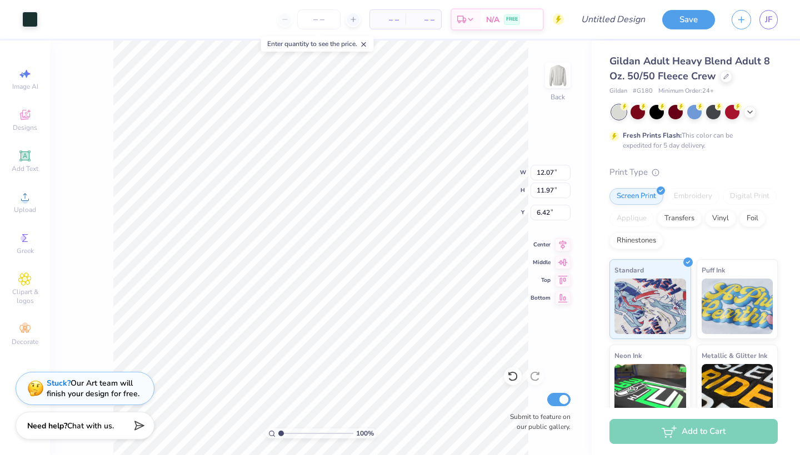
type input "5.12"
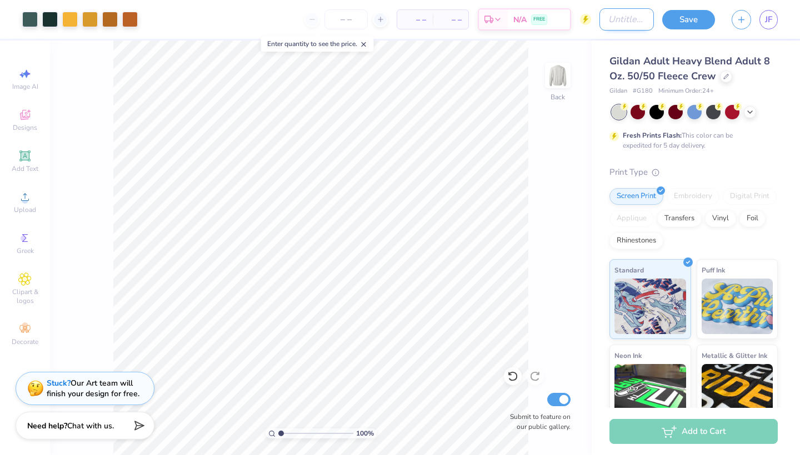
click at [632, 25] on input "Design Title" at bounding box center [626, 19] width 54 height 22
type input "boy bear"
click at [678, 21] on button "Save" at bounding box center [688, 17] width 53 height 19
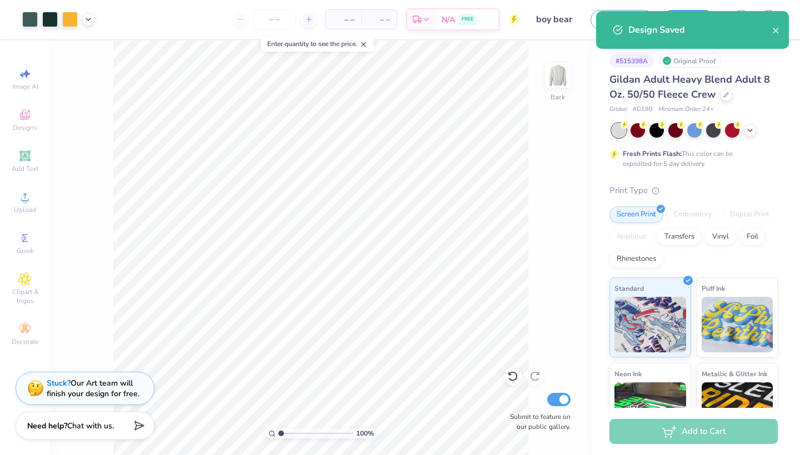
click at [782, 31] on div "Design Saved" at bounding box center [692, 30] width 193 height 38
click at [779, 31] on icon "close" at bounding box center [776, 30] width 8 height 9
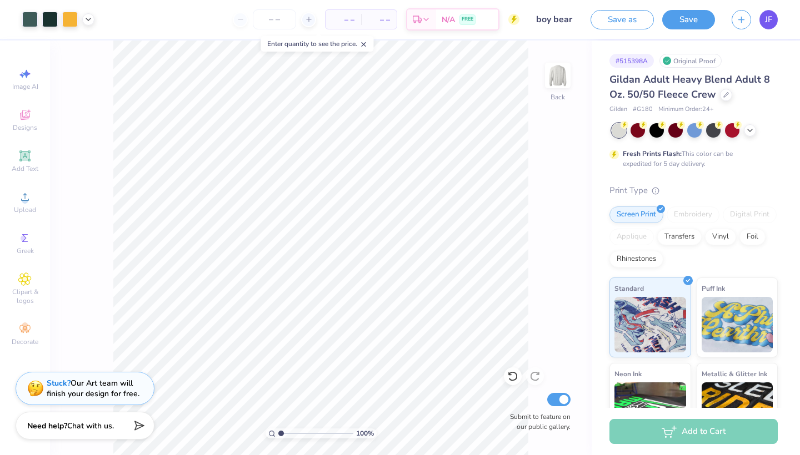
click at [768, 15] on span "JF" at bounding box center [768, 19] width 7 height 13
